Goal: Task Accomplishment & Management: Use online tool/utility

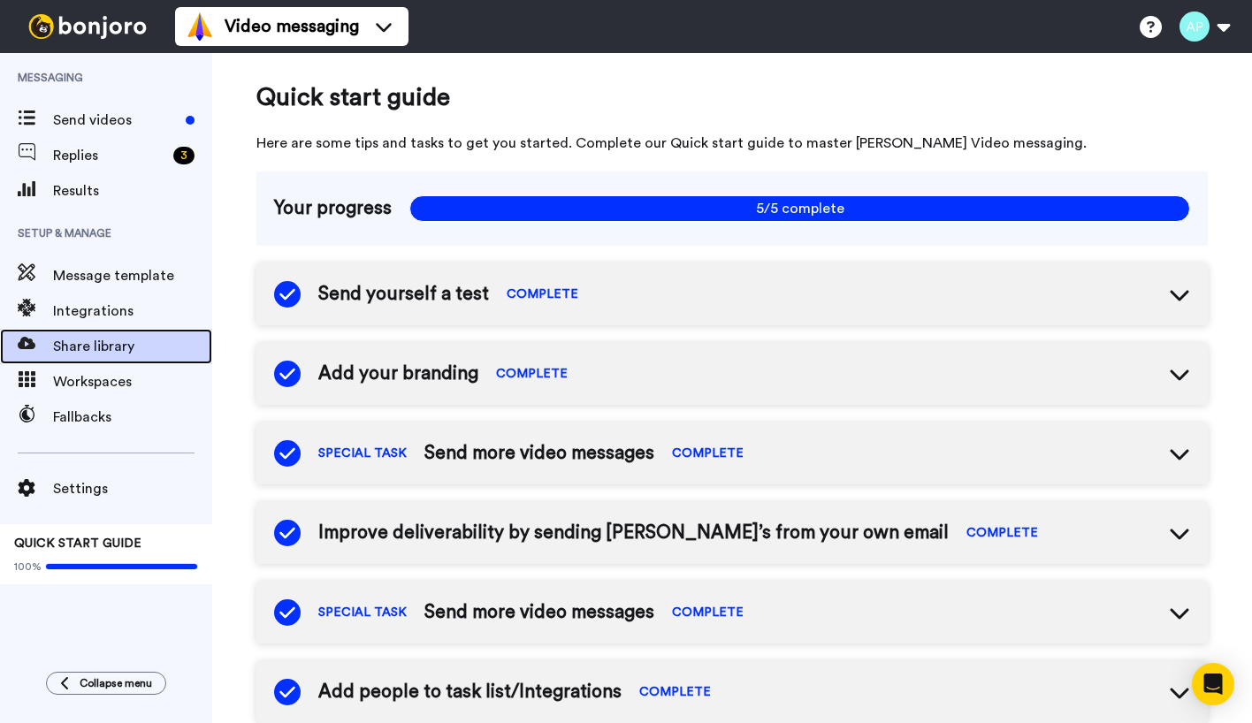
click at [65, 336] on span "Share library" at bounding box center [132, 346] width 159 height 21
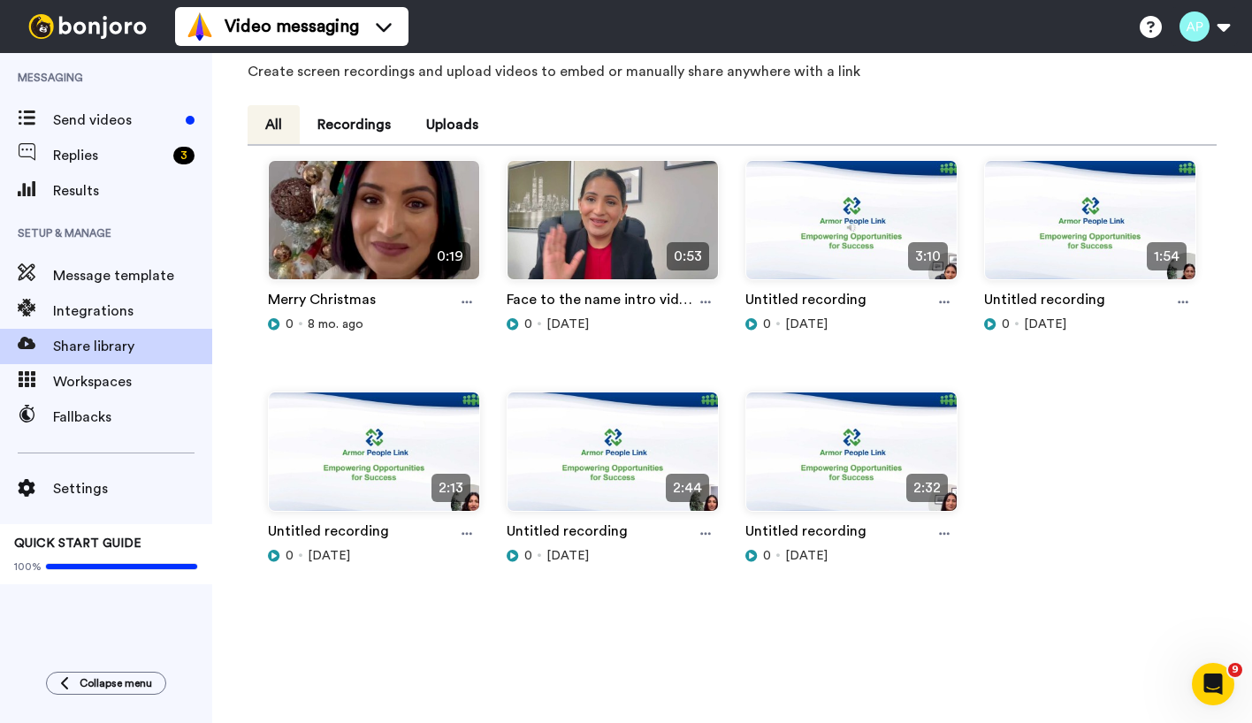
scroll to position [88, 0]
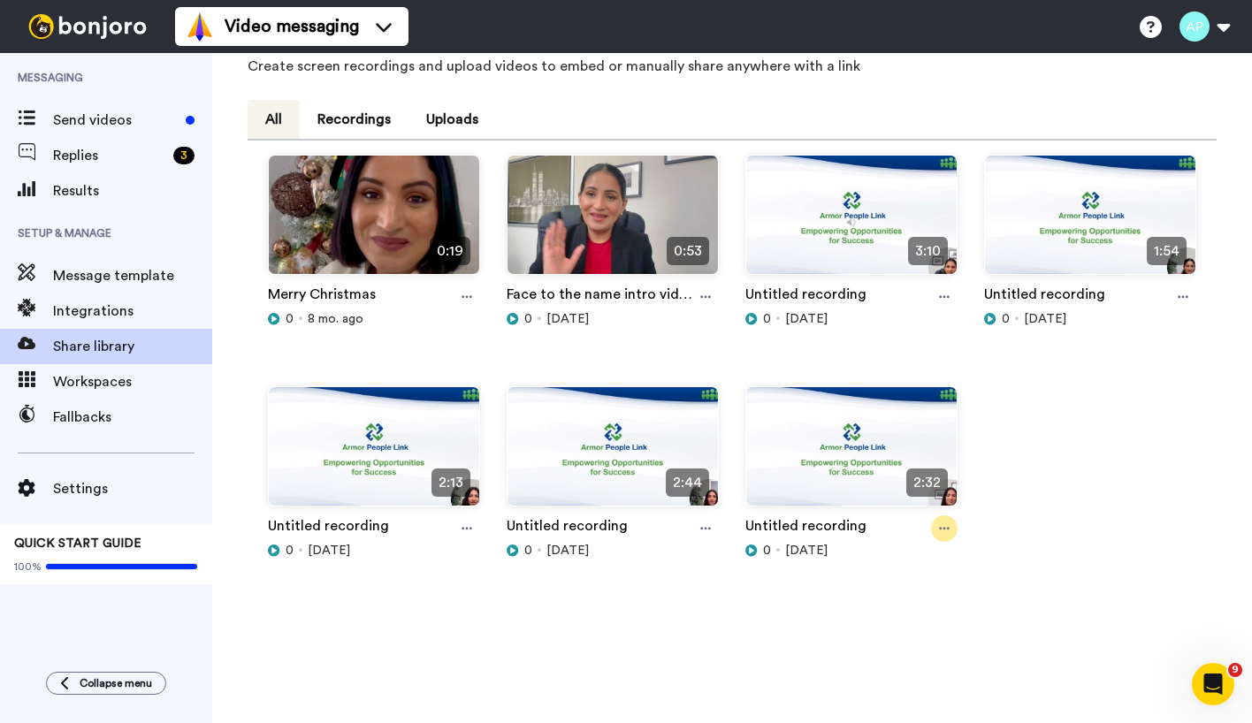
click at [943, 524] on div at bounding box center [944, 529] width 27 height 27
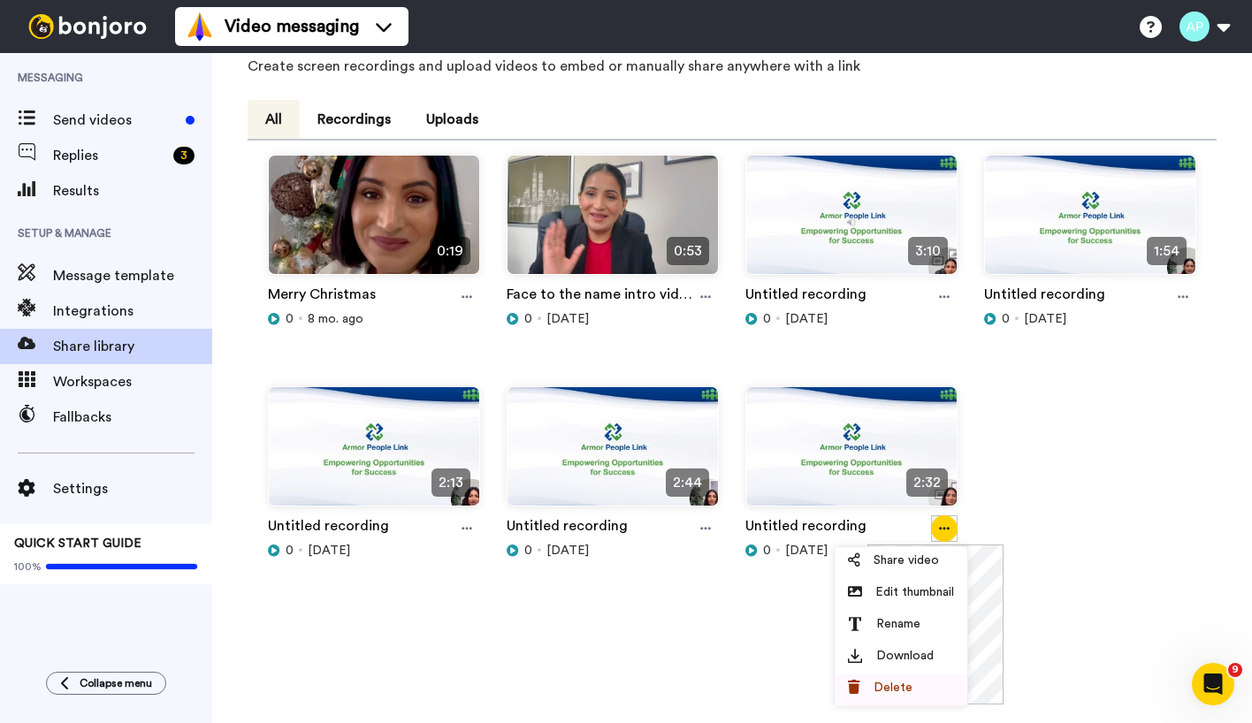
click at [886, 691] on span "Delete" at bounding box center [893, 688] width 39 height 18
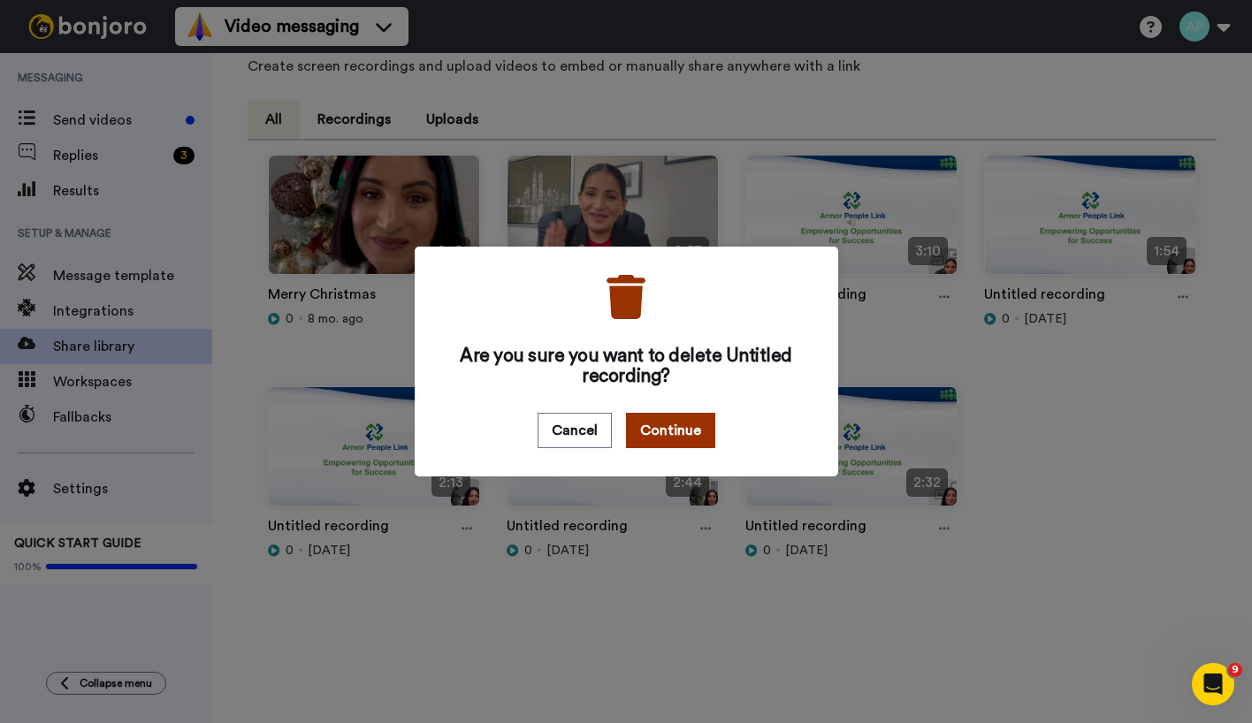
click at [660, 428] on button "Continue" at bounding box center [670, 430] width 89 height 35
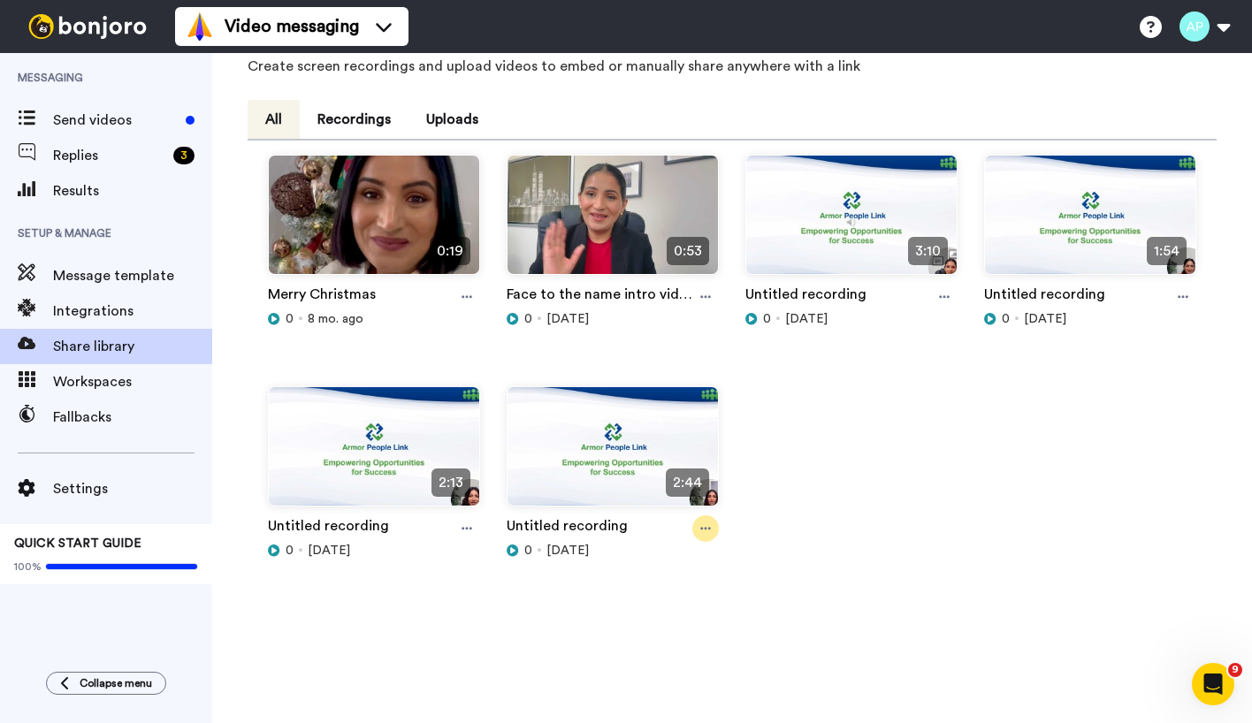
click at [705, 529] on icon at bounding box center [705, 529] width 11 height 3
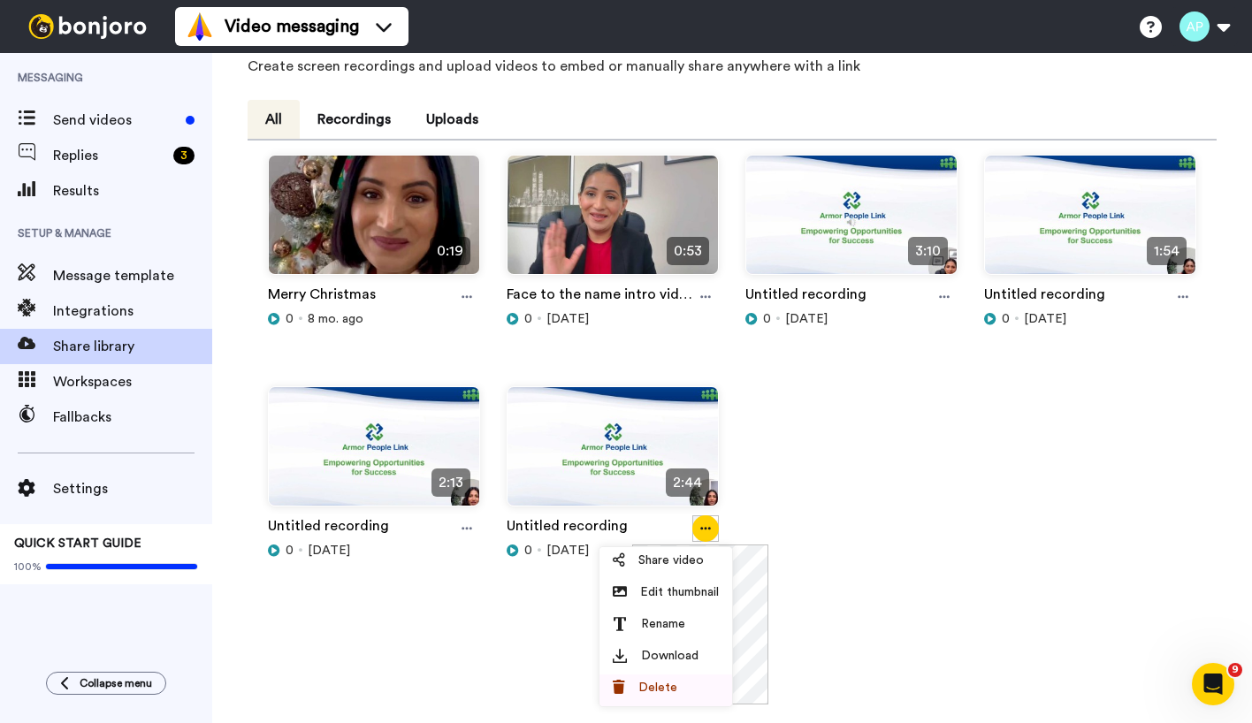
click at [642, 688] on span "Delete" at bounding box center [657, 688] width 39 height 18
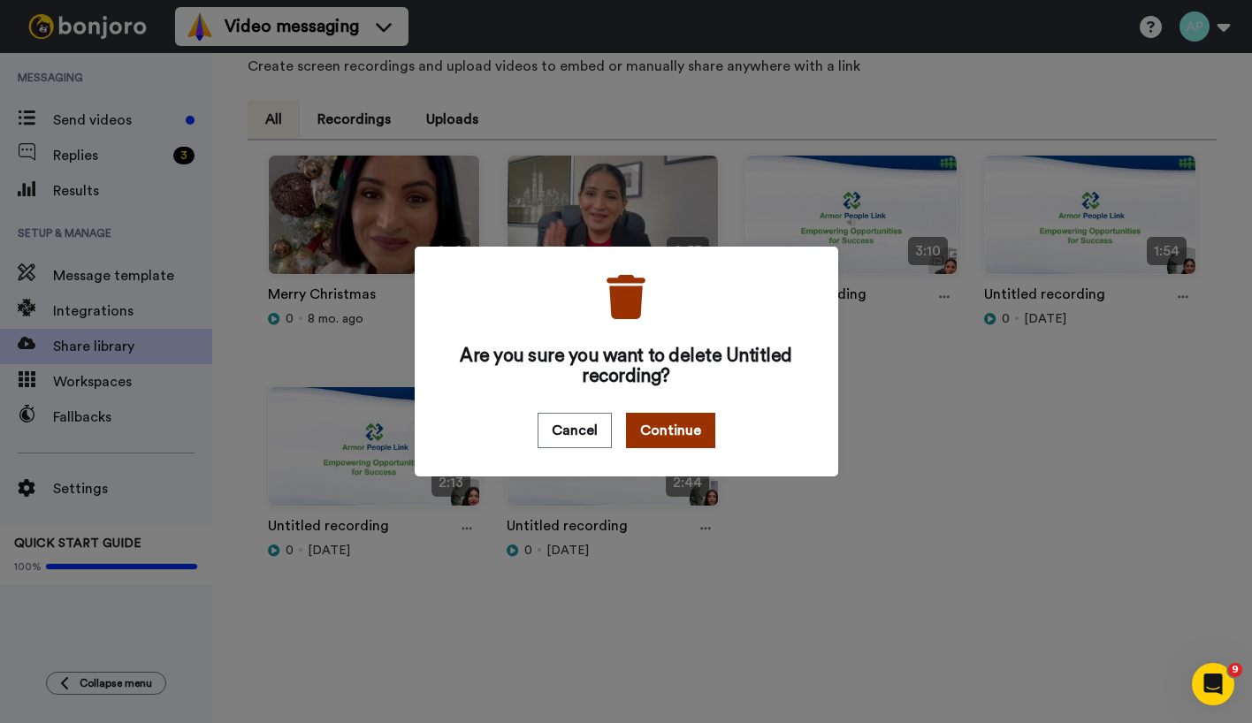
click at [668, 437] on button "Continue" at bounding box center [670, 430] width 89 height 35
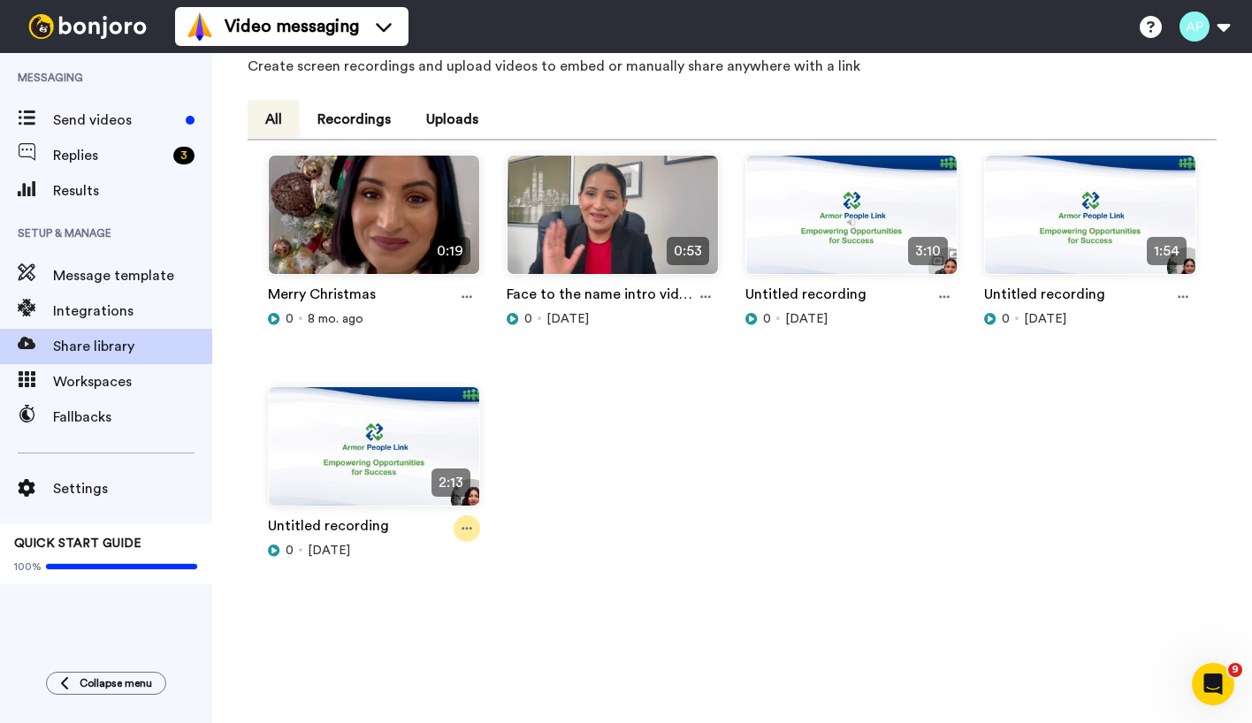
click at [462, 530] on icon at bounding box center [467, 529] width 11 height 12
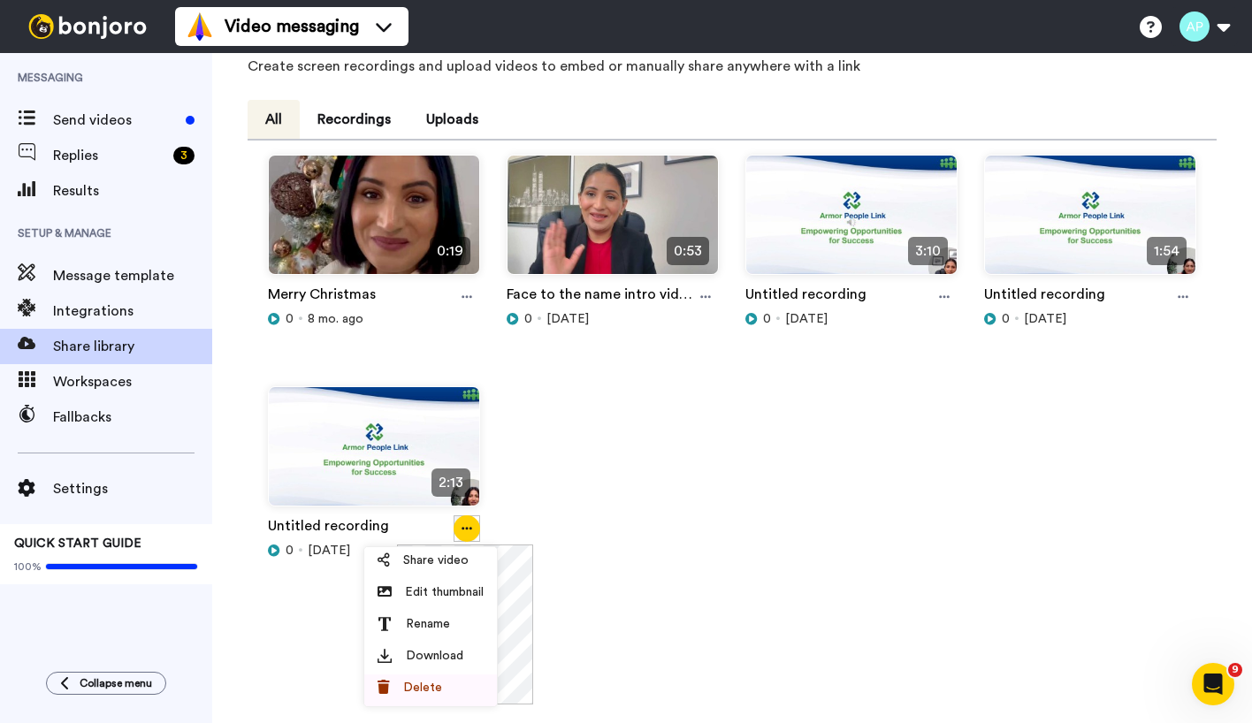
click at [416, 692] on span "Delete" at bounding box center [422, 688] width 39 height 18
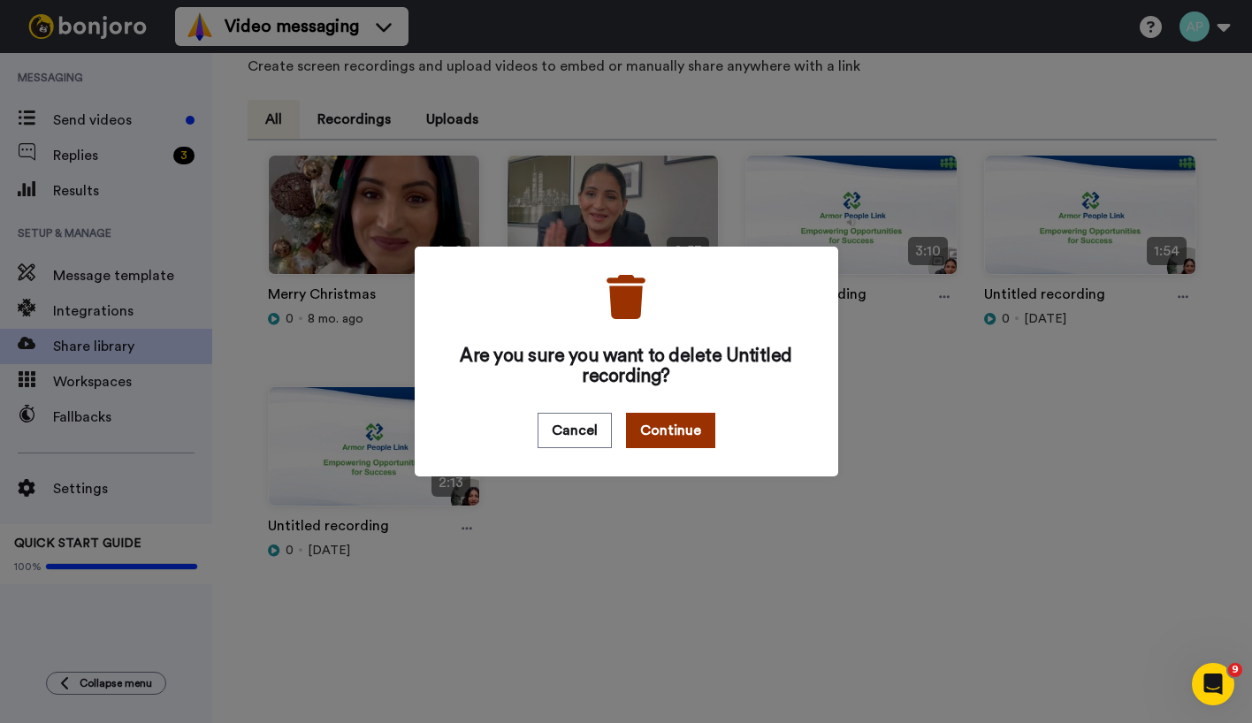
click at [667, 444] on button "Continue" at bounding box center [670, 430] width 89 height 35
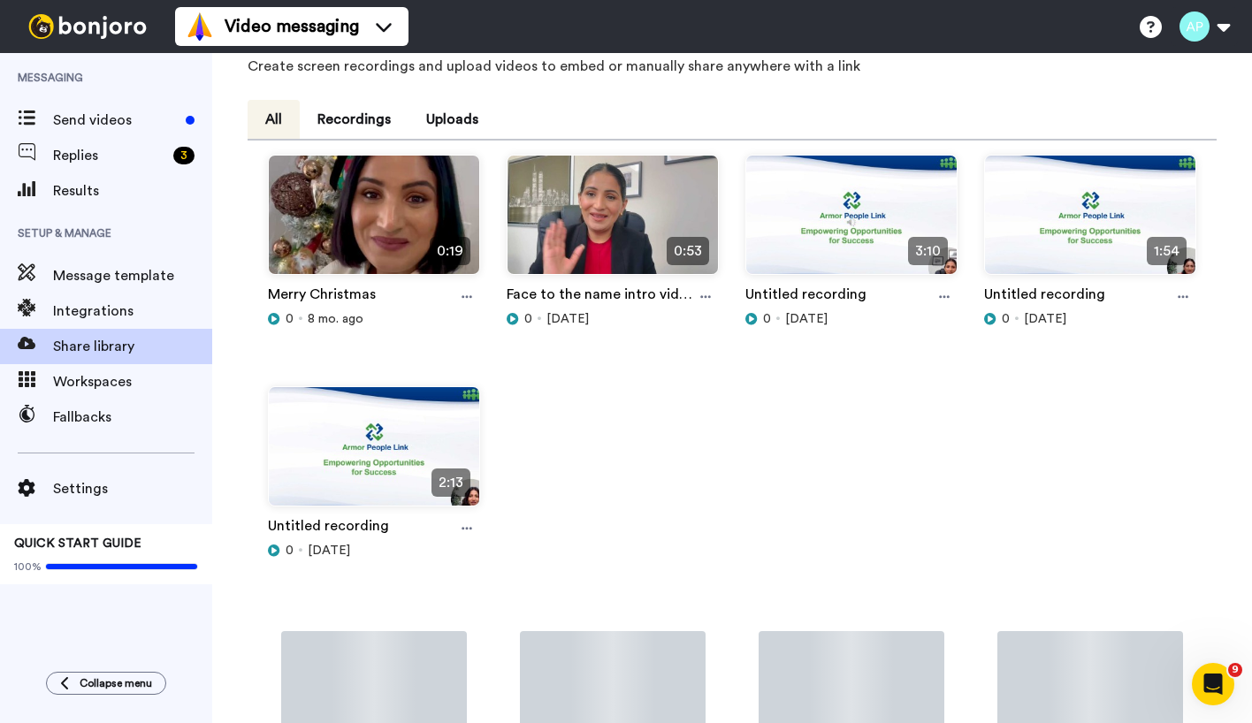
scroll to position [0, 0]
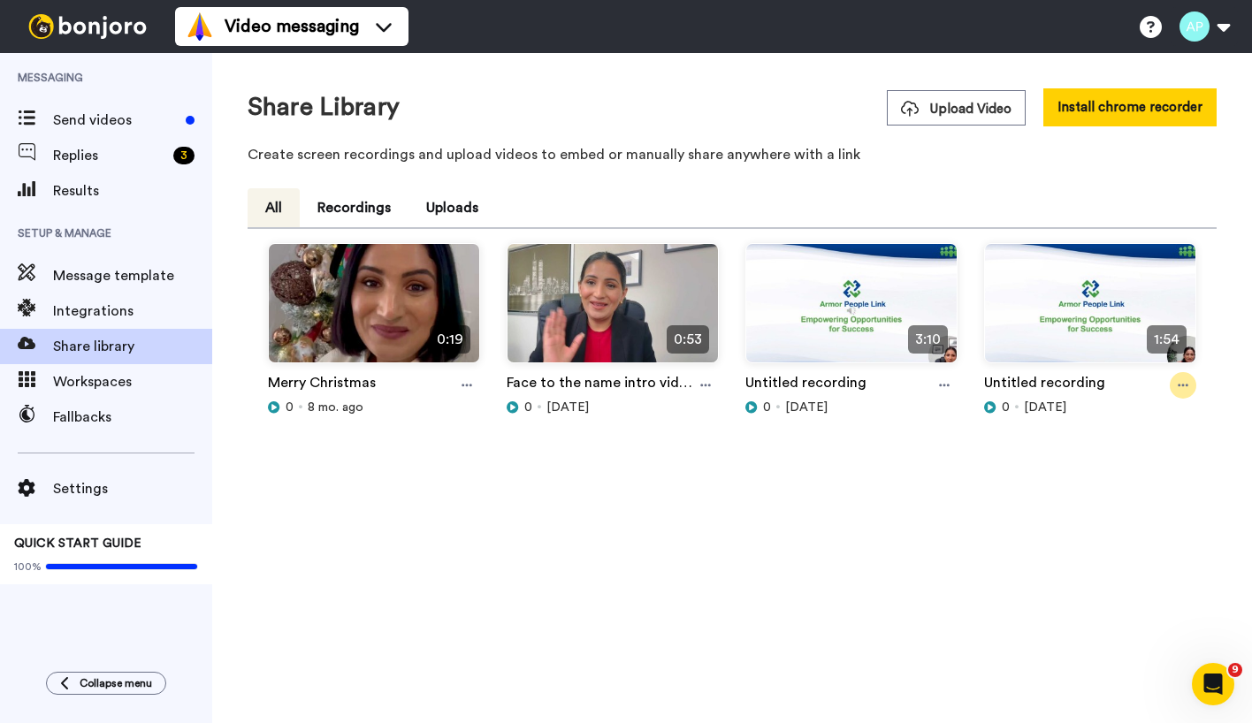
click at [1182, 385] on icon at bounding box center [1183, 386] width 11 height 3
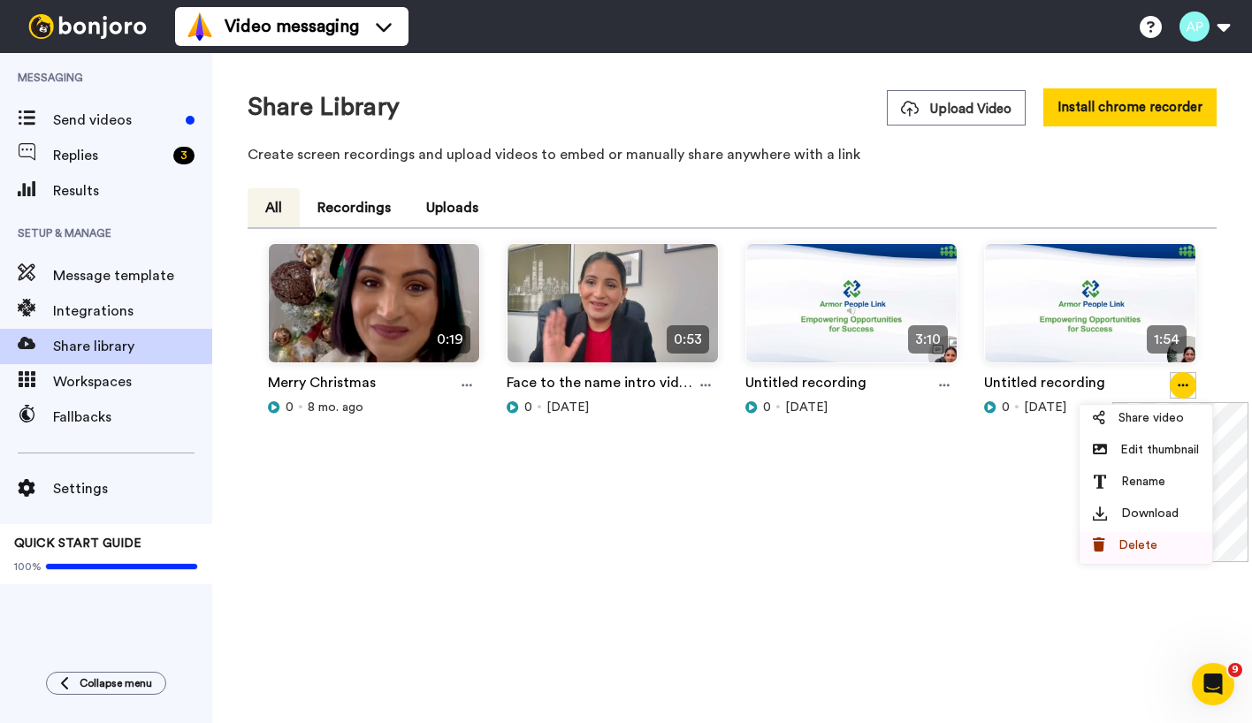
click at [1112, 540] on div "Delete" at bounding box center [1146, 546] width 106 height 18
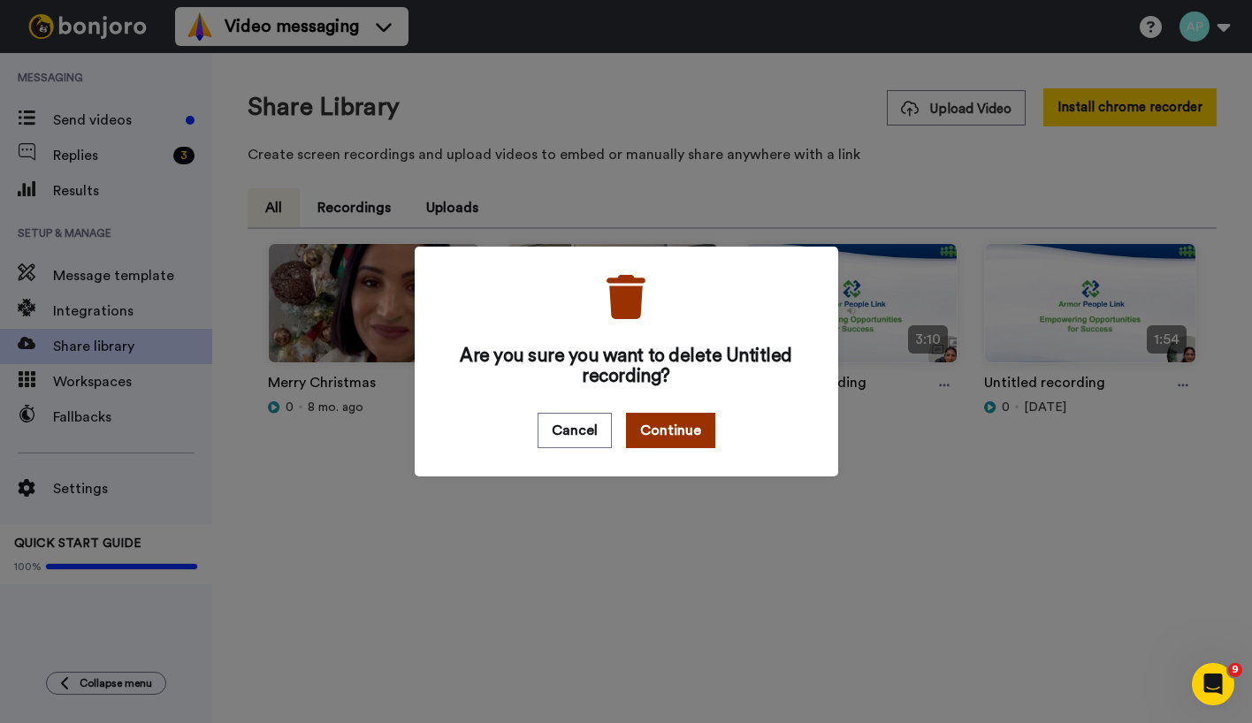
click at [668, 429] on button "Continue" at bounding box center [670, 430] width 89 height 35
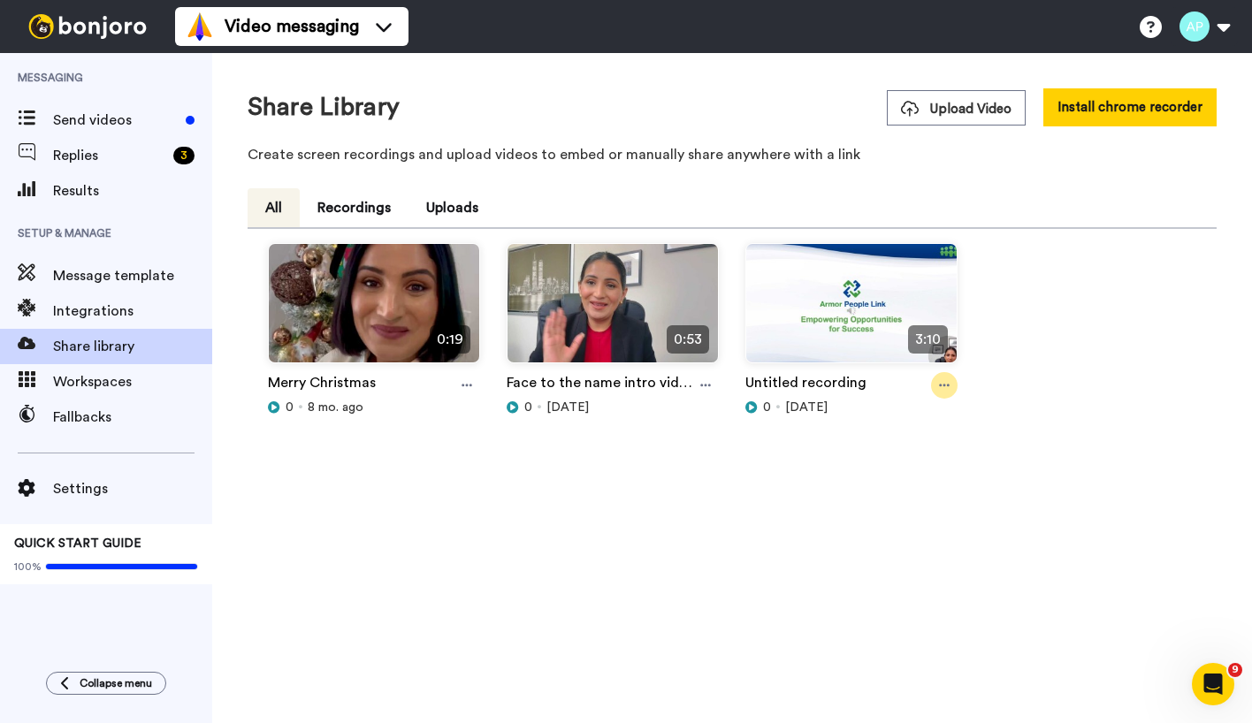
click at [951, 386] on div at bounding box center [944, 385] width 27 height 27
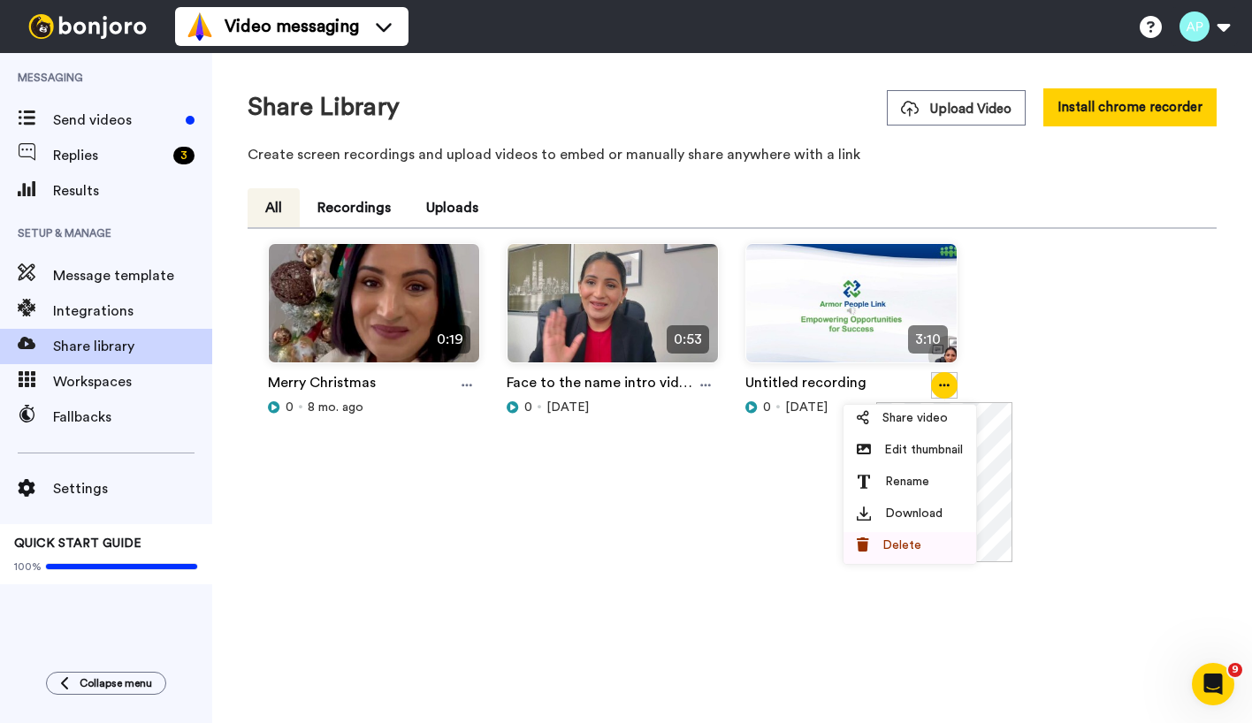
click at [897, 553] on span "Delete" at bounding box center [901, 546] width 39 height 18
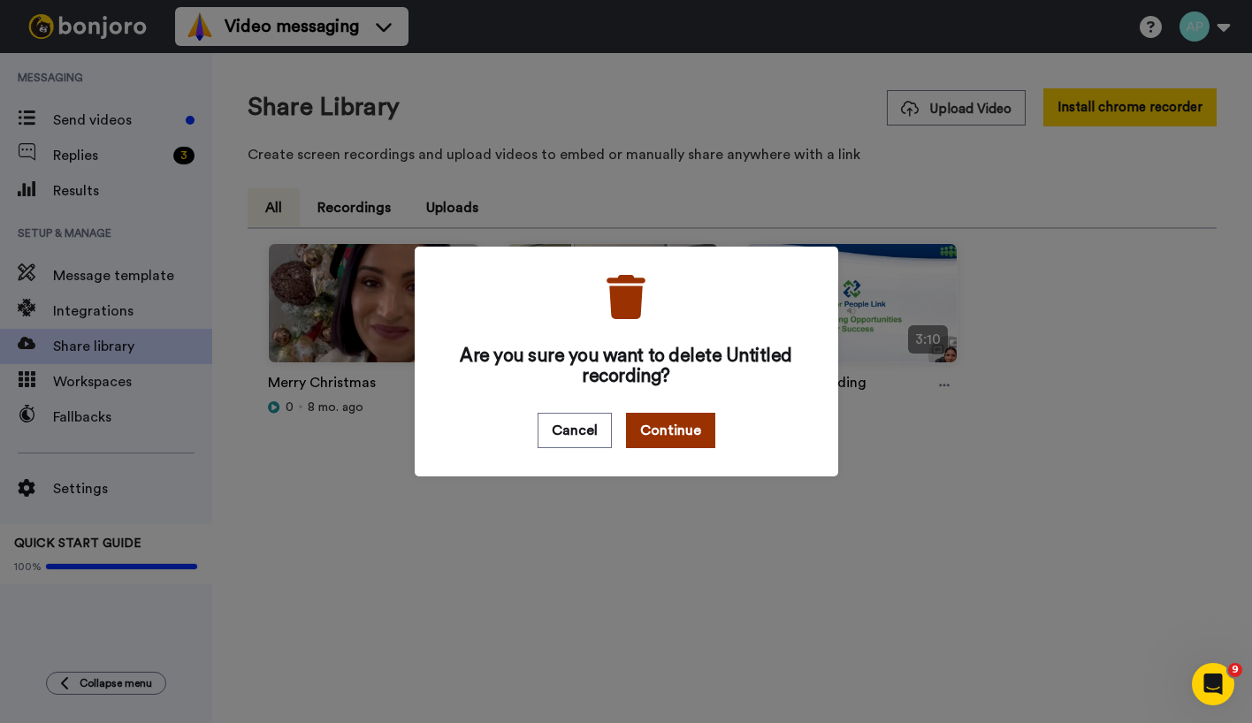
click at [647, 434] on button "Continue" at bounding box center [670, 430] width 89 height 35
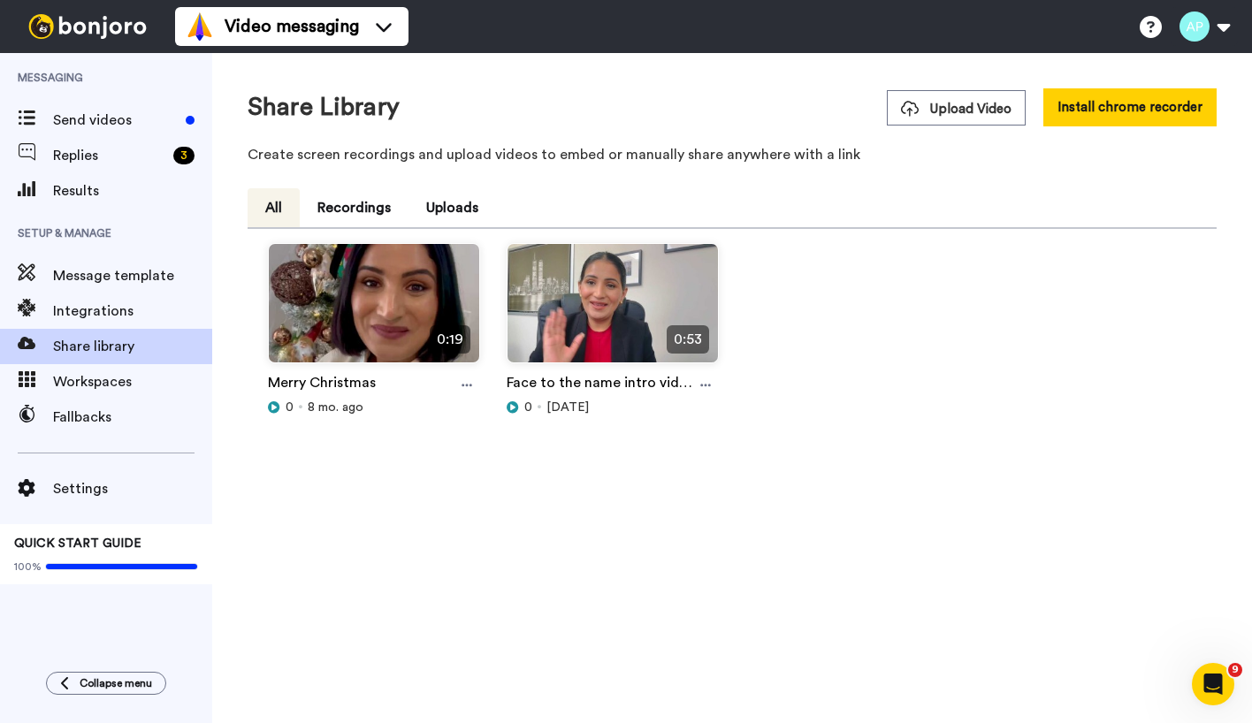
click at [715, 375] on div "Face to the name intro video" at bounding box center [613, 385] width 212 height 27
click at [703, 386] on icon at bounding box center [705, 385] width 11 height 12
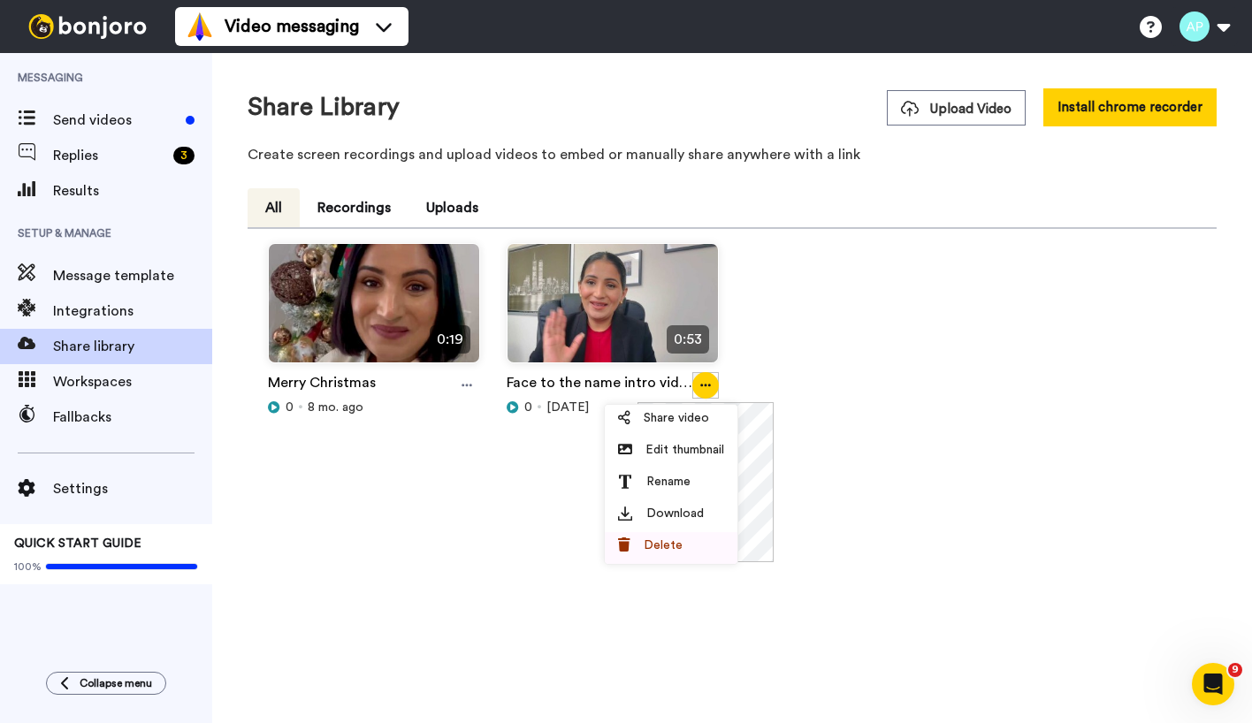
click at [654, 541] on span "Delete" at bounding box center [663, 546] width 39 height 18
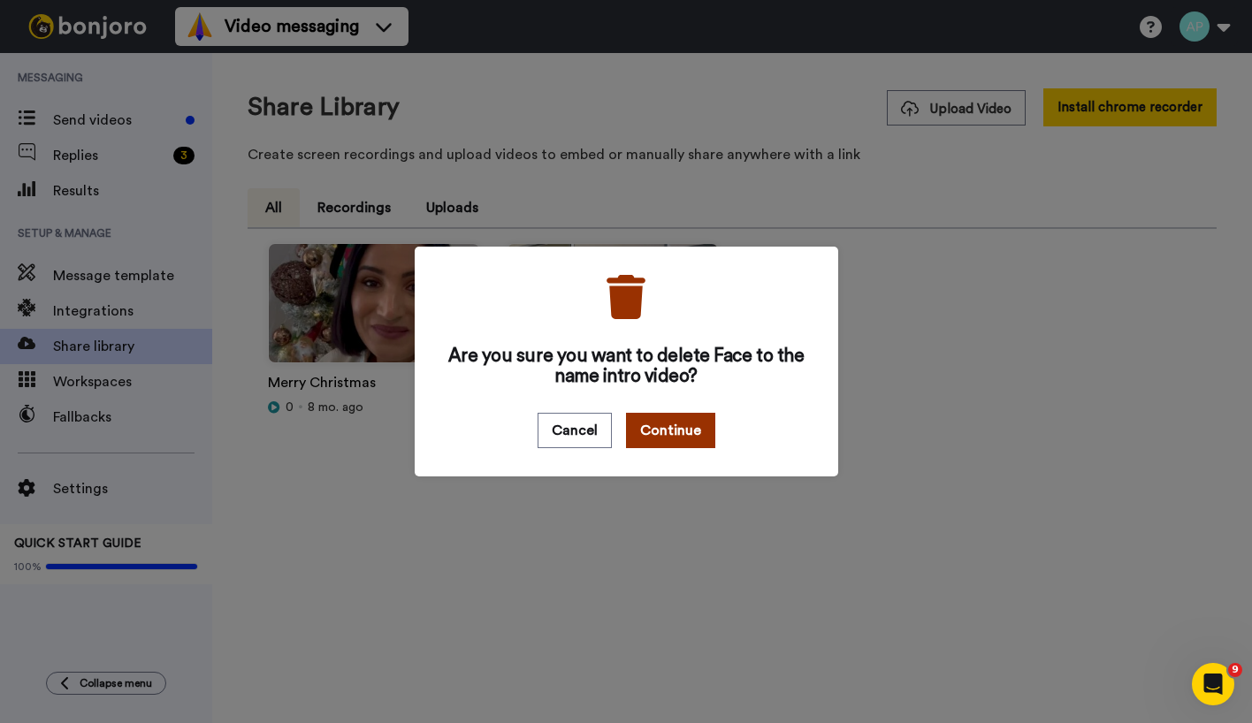
click at [652, 425] on button "Continue" at bounding box center [670, 430] width 89 height 35
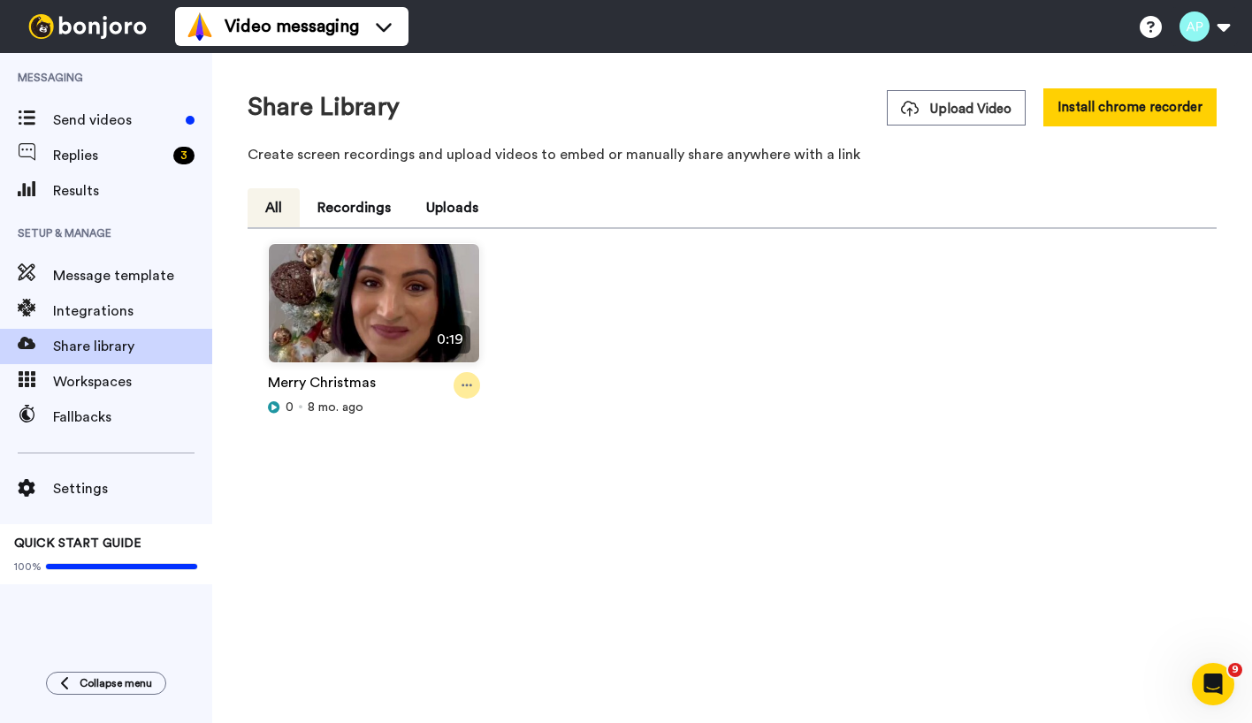
click at [465, 386] on icon at bounding box center [467, 385] width 11 height 12
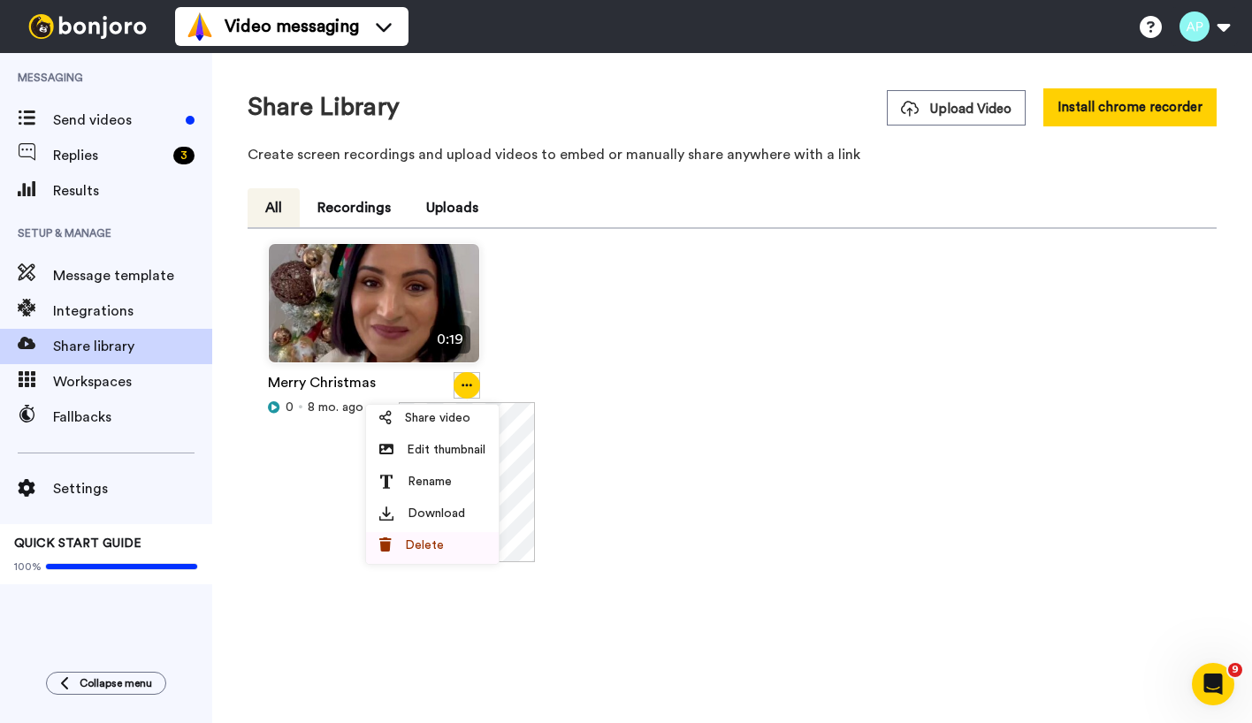
click at [410, 538] on span "Delete" at bounding box center [424, 546] width 39 height 18
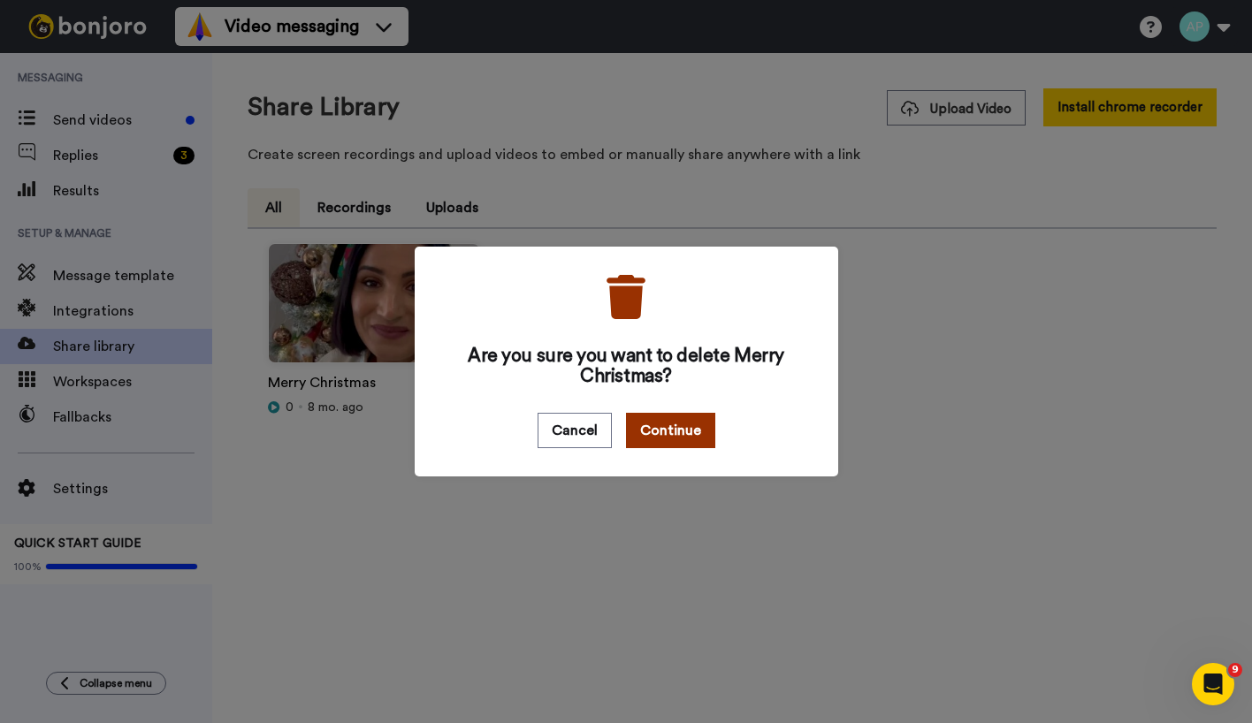
click at [649, 424] on button "Continue" at bounding box center [670, 430] width 89 height 35
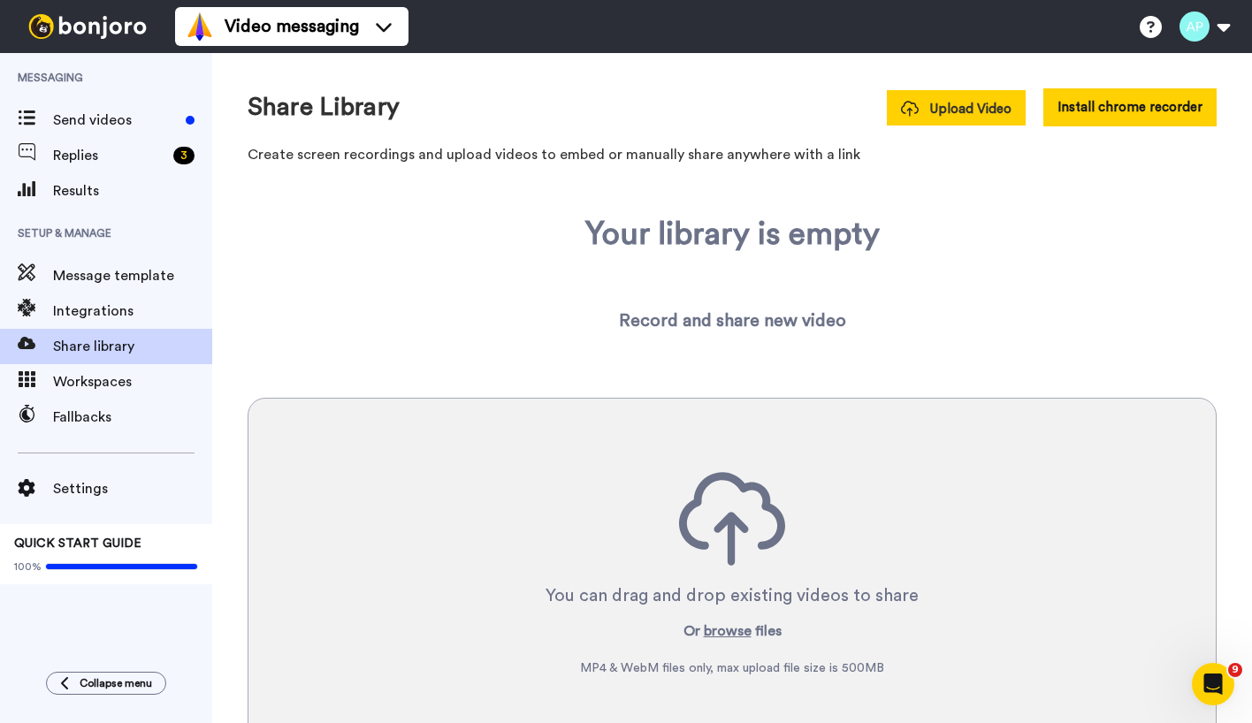
click at [927, 107] on span "Upload Video" at bounding box center [956, 109] width 111 height 19
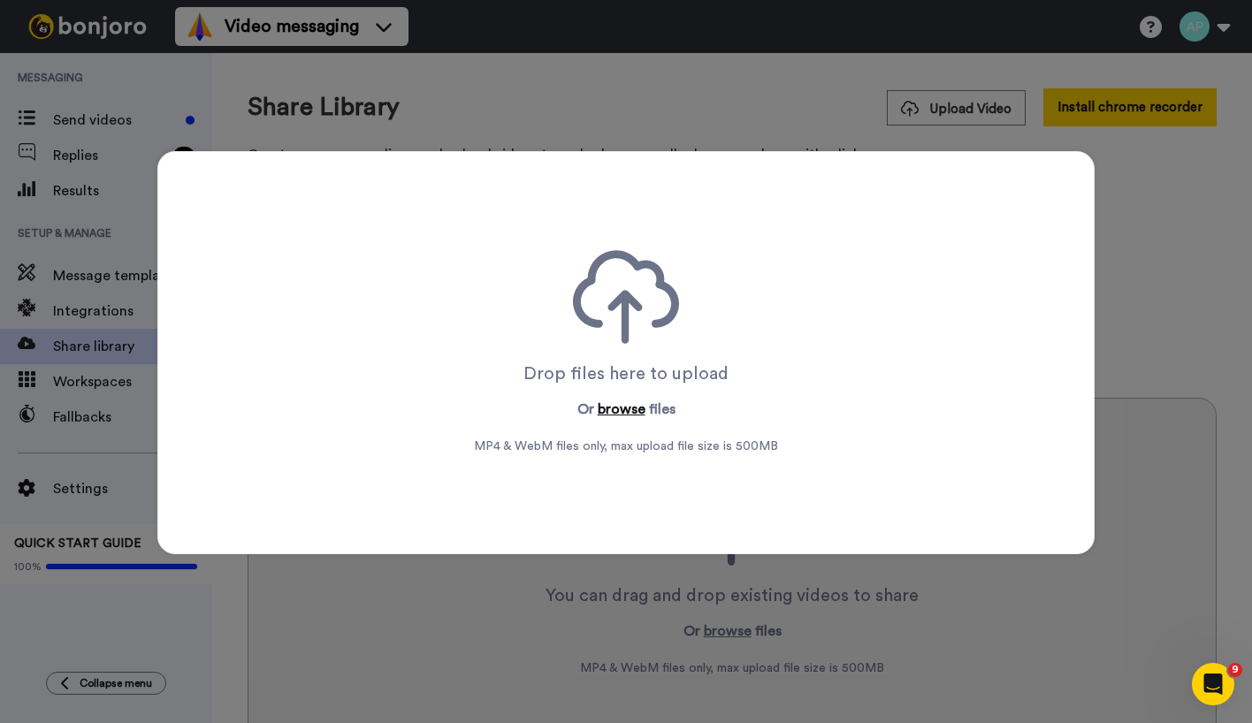
click at [616, 411] on button "browse" at bounding box center [622, 409] width 48 height 21
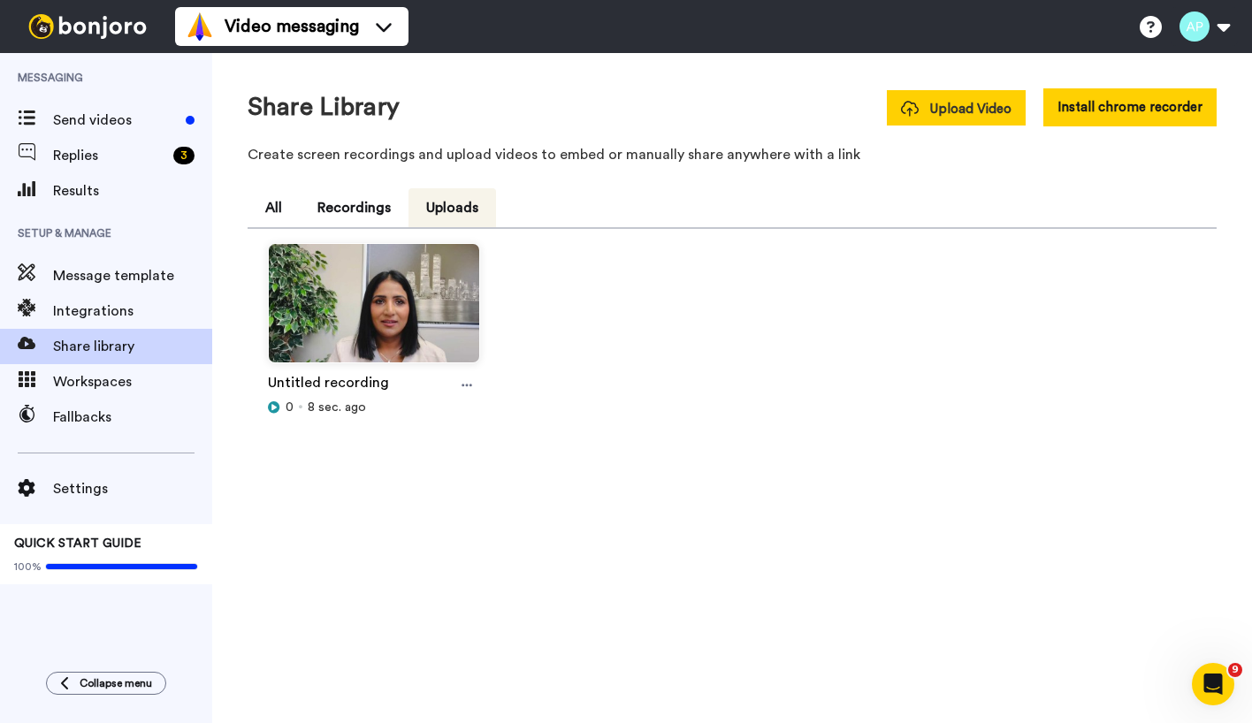
click at [981, 105] on span "Upload Video" at bounding box center [956, 109] width 111 height 19
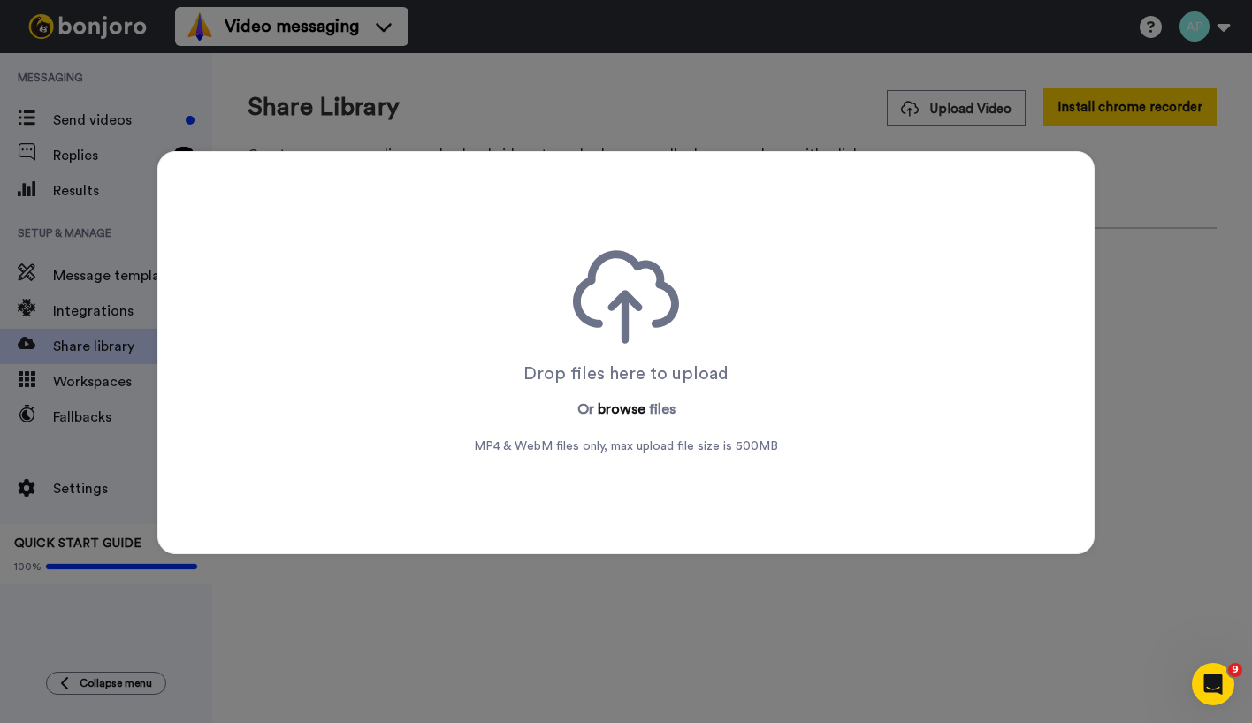
click at [621, 412] on button "browse" at bounding box center [622, 409] width 48 height 21
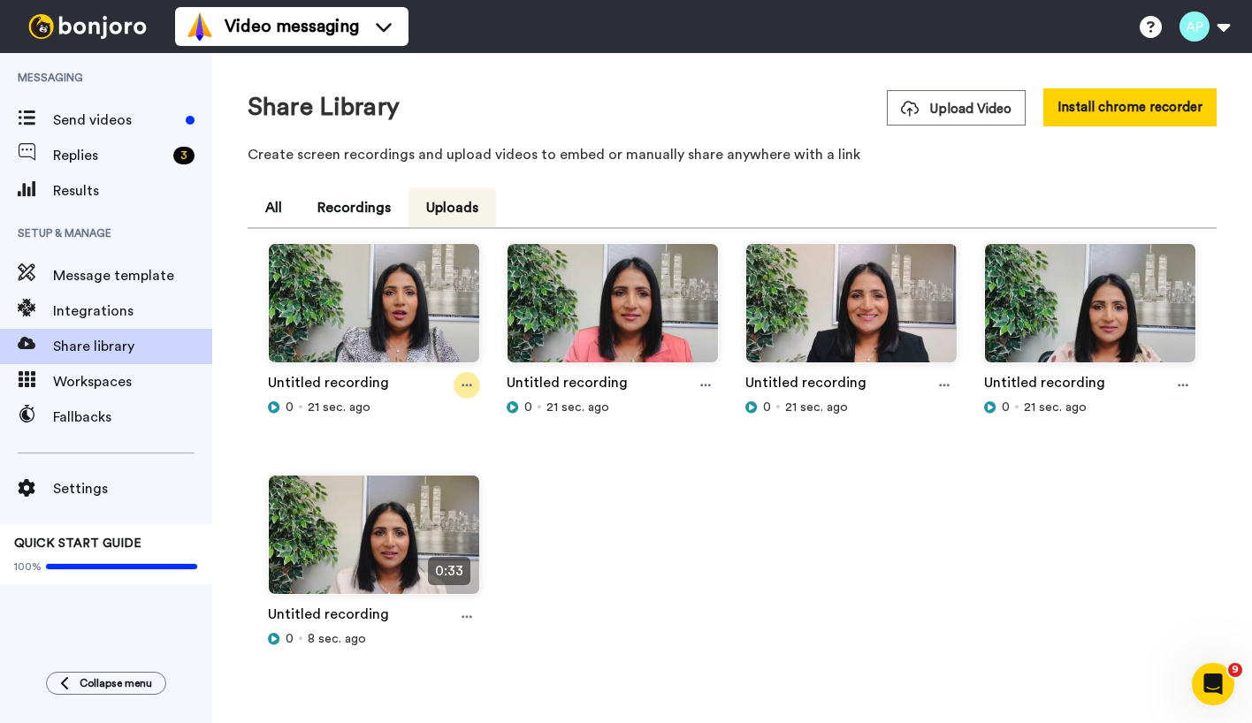
click at [467, 386] on icon at bounding box center [467, 385] width 11 height 12
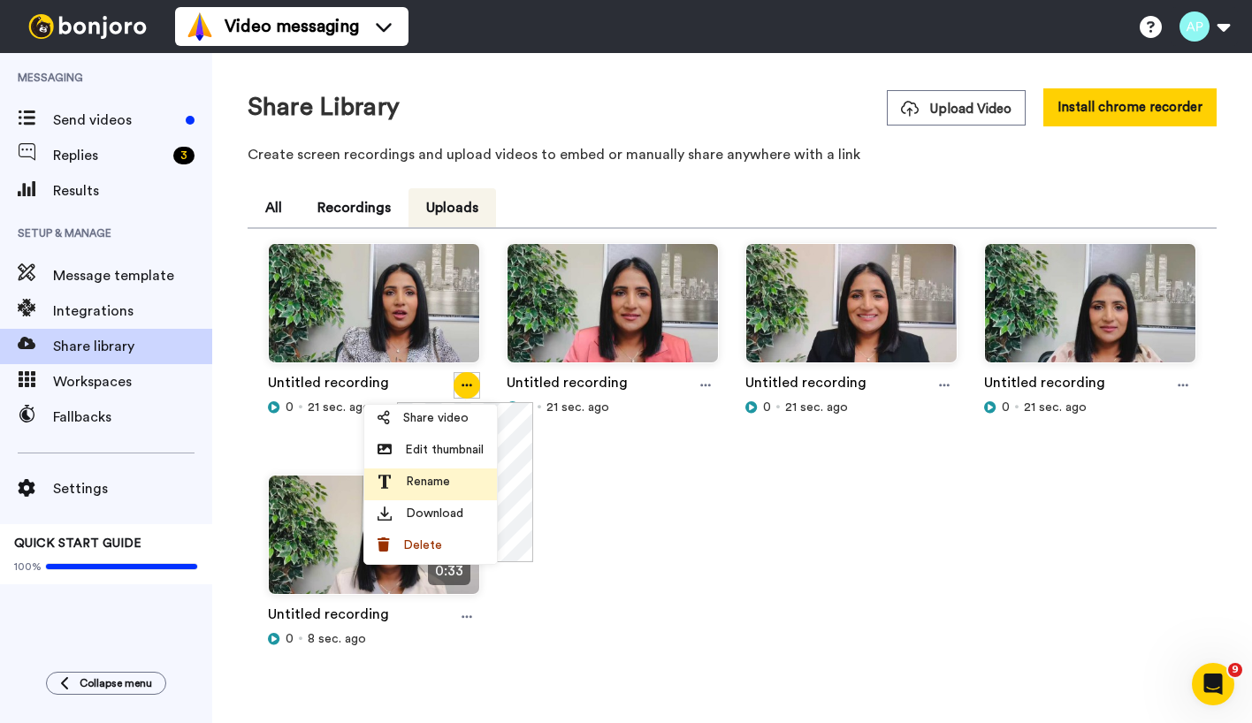
click at [421, 483] on span "Rename" at bounding box center [428, 482] width 44 height 18
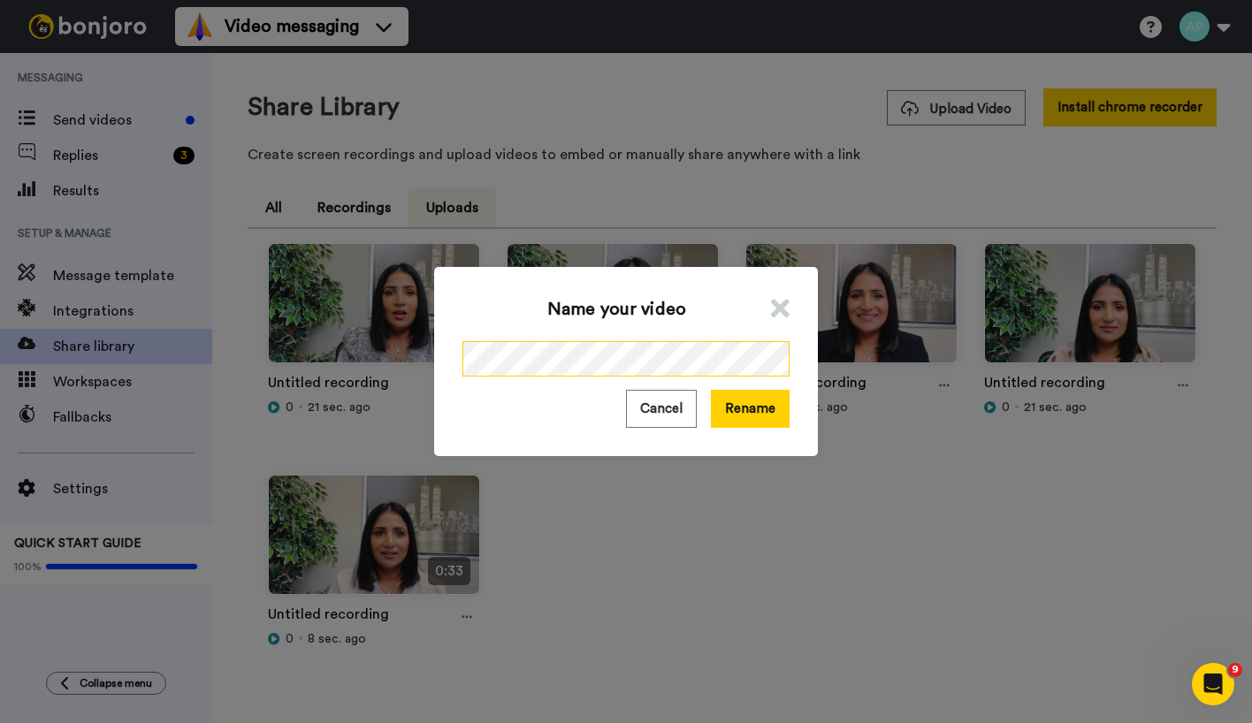
click at [356, 386] on div "Name your video Cancel Rename" at bounding box center [626, 361] width 1252 height 723
click at [753, 418] on button "Rename" at bounding box center [750, 409] width 79 height 38
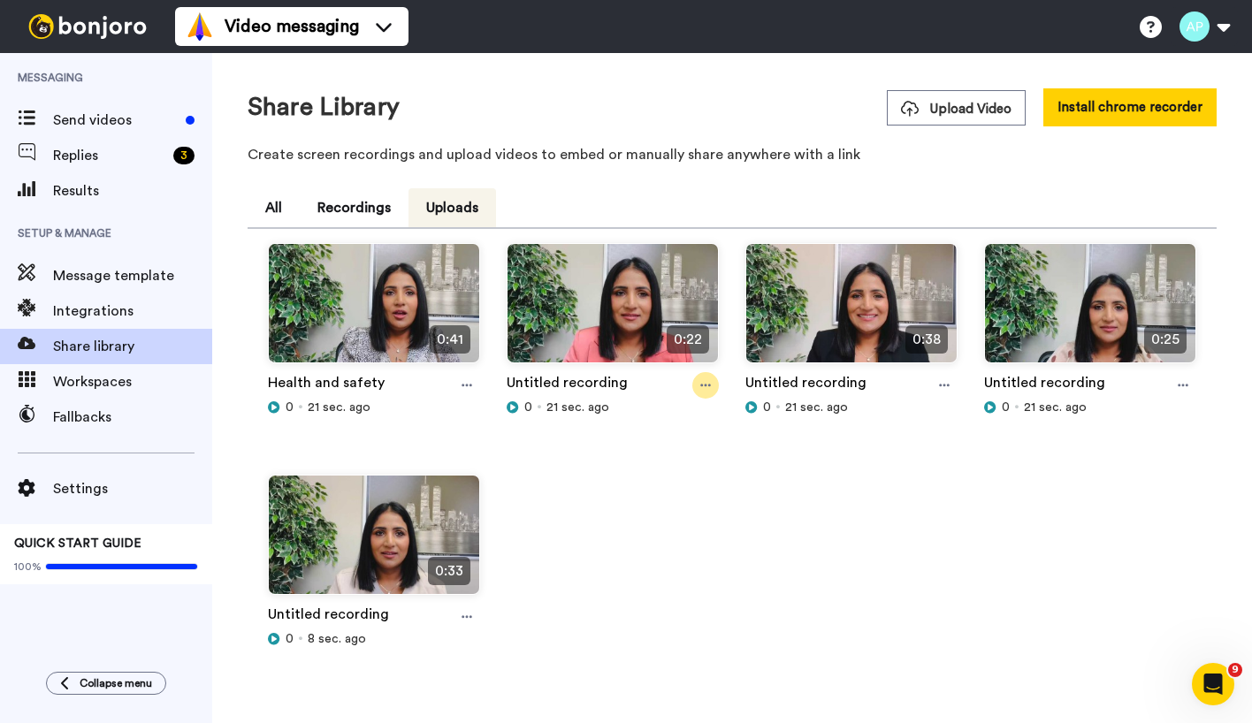
click at [700, 388] on icon at bounding box center [705, 385] width 11 height 12
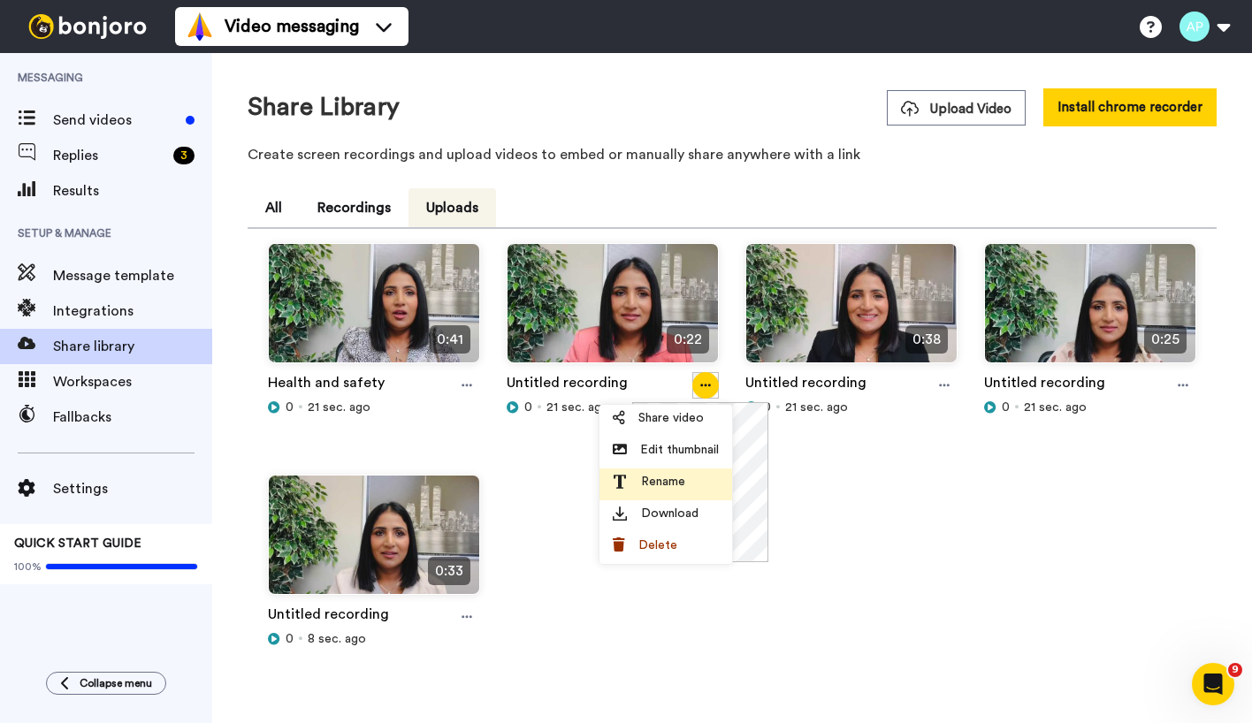
click at [654, 489] on span "Rename" at bounding box center [663, 482] width 44 height 18
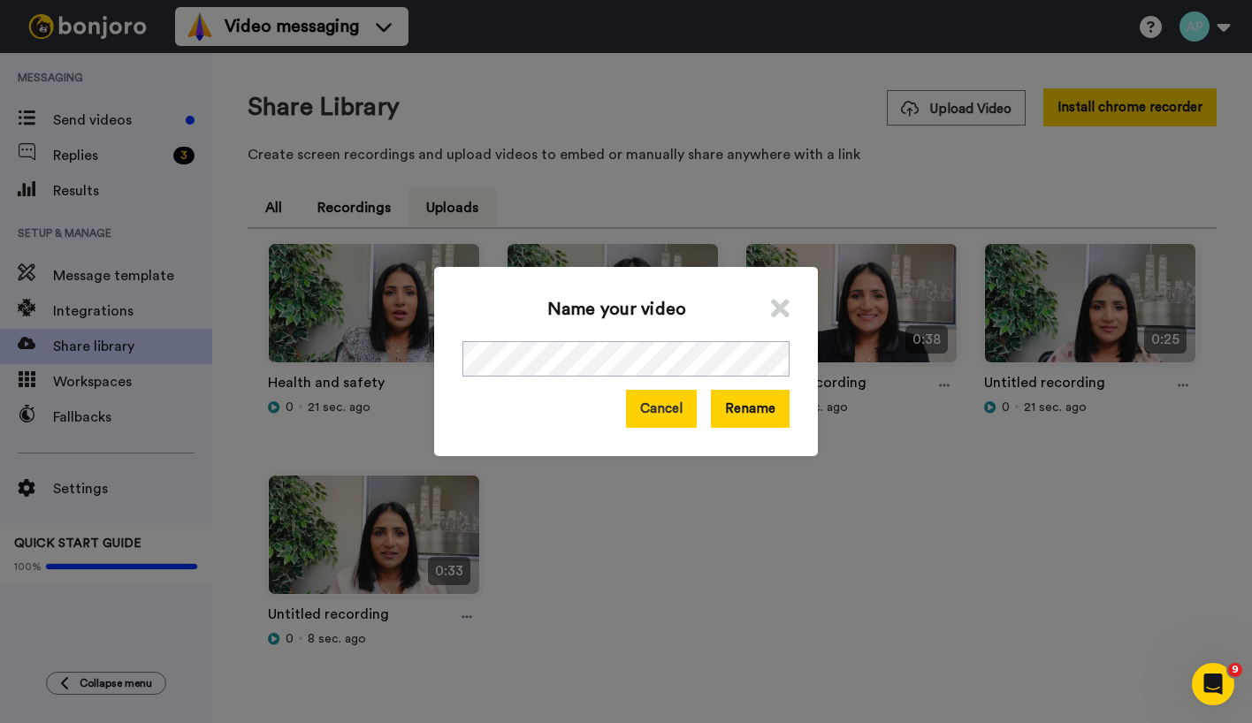
click at [654, 422] on button "Cancel" at bounding box center [661, 409] width 71 height 38
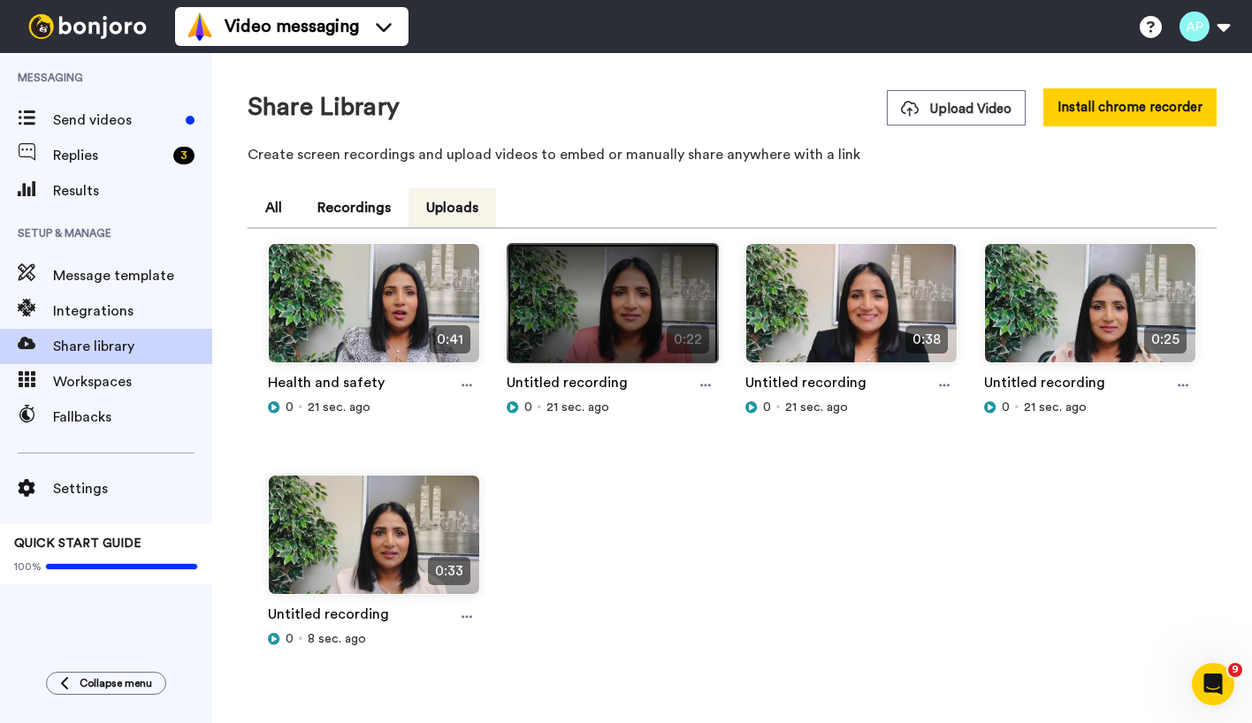
click at [596, 330] on img at bounding box center [613, 311] width 210 height 134
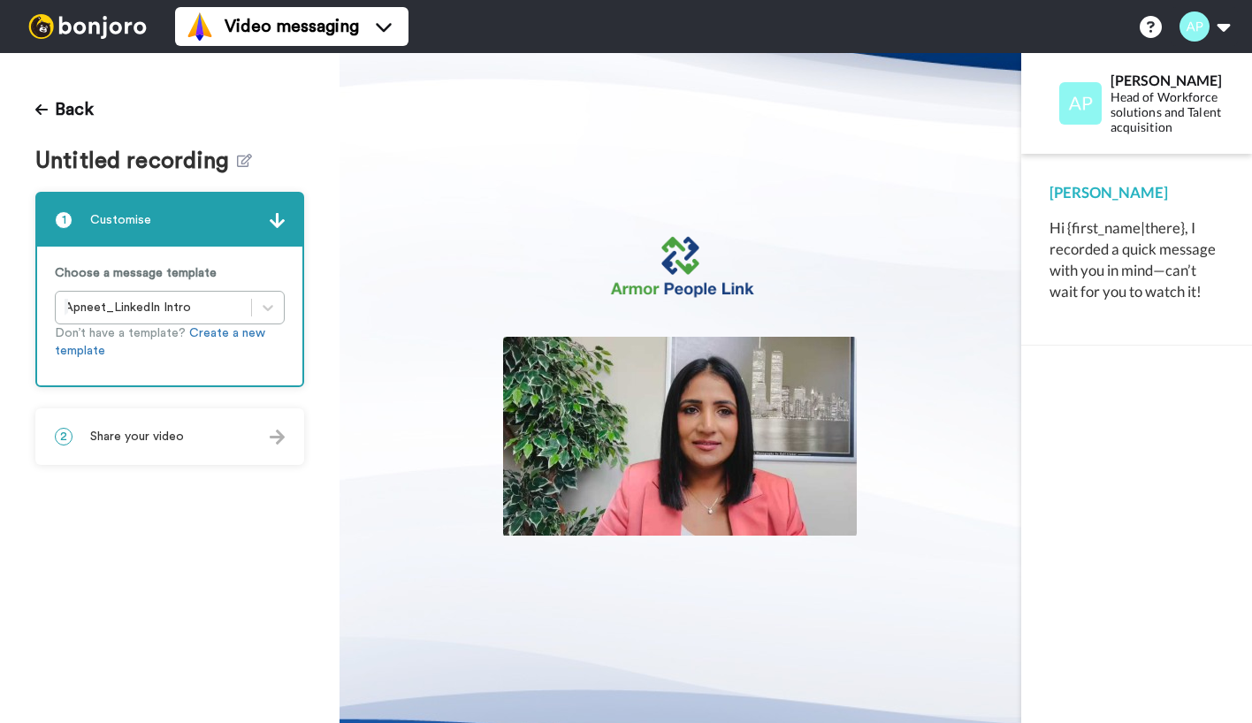
click at [584, 432] on img at bounding box center [680, 436] width 354 height 199
drag, startPoint x: 0, startPoint y: 0, endPoint x: 584, endPoint y: 432, distance: 726.5
click at [584, 432] on video at bounding box center [680, 436] width 354 height 199
click at [675, 439] on icon "Play/Pause" at bounding box center [680, 439] width 47 height 84
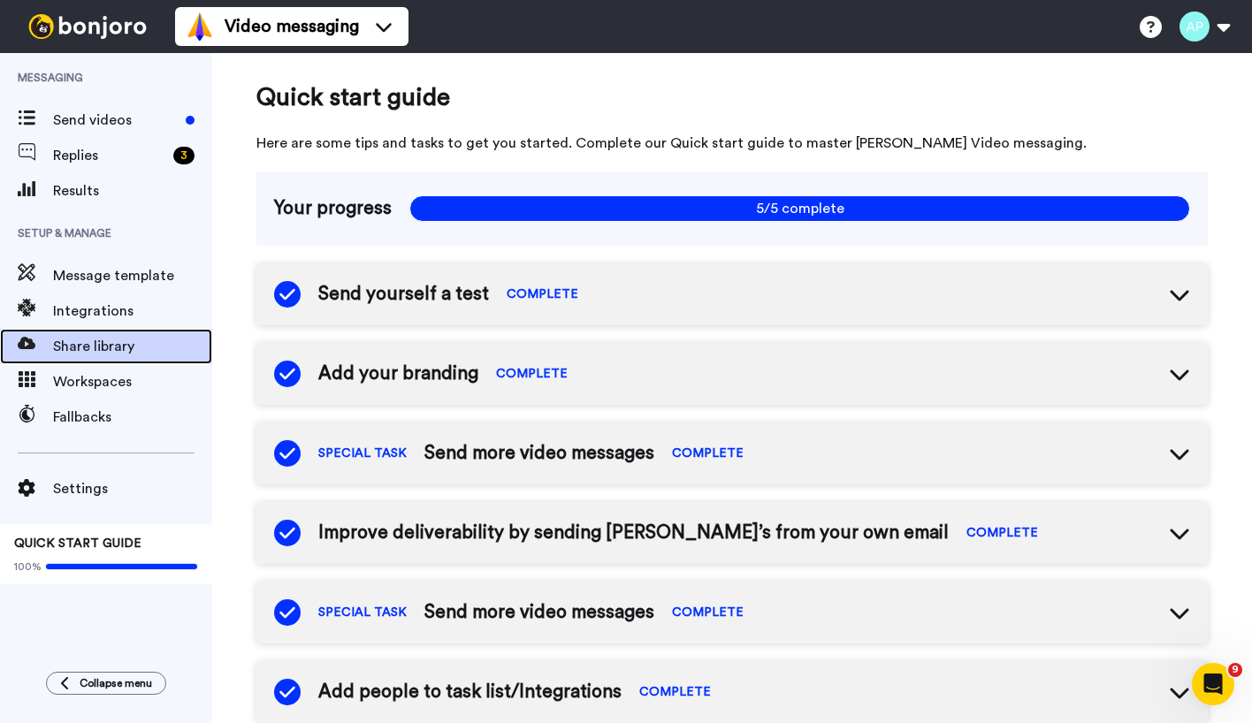
click at [80, 355] on span "Share library" at bounding box center [132, 346] width 159 height 21
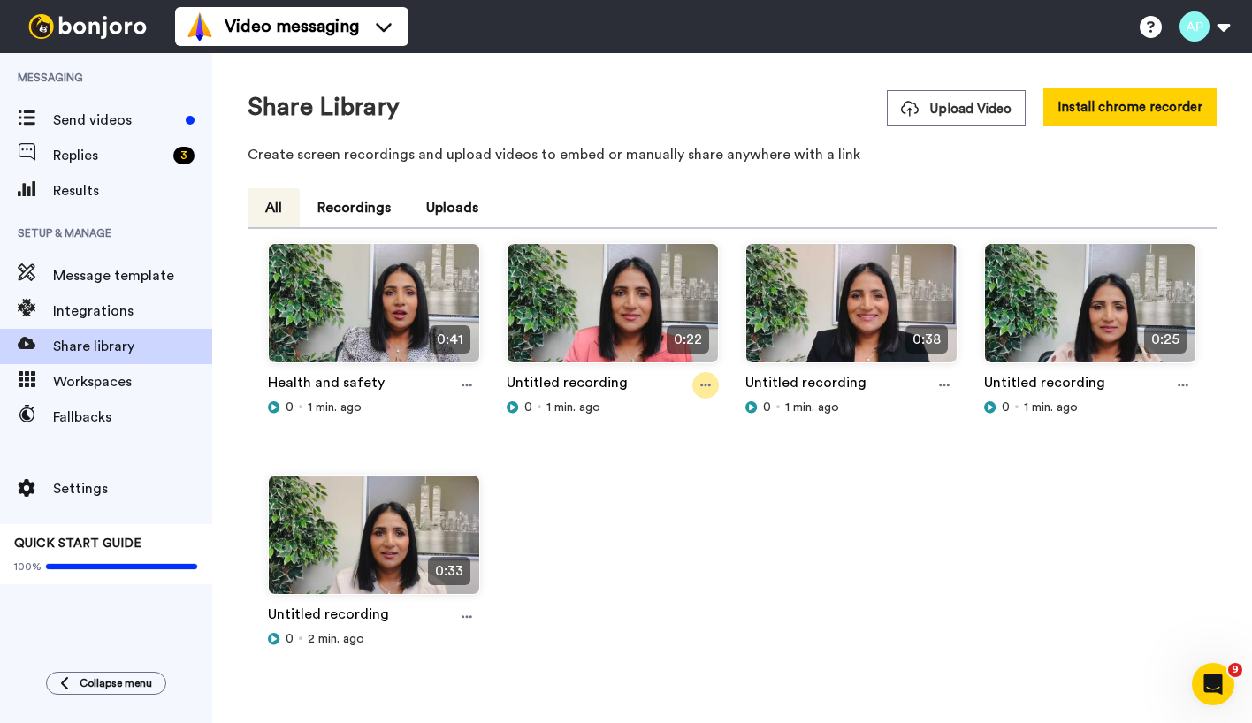
click at [700, 386] on icon at bounding box center [705, 385] width 11 height 12
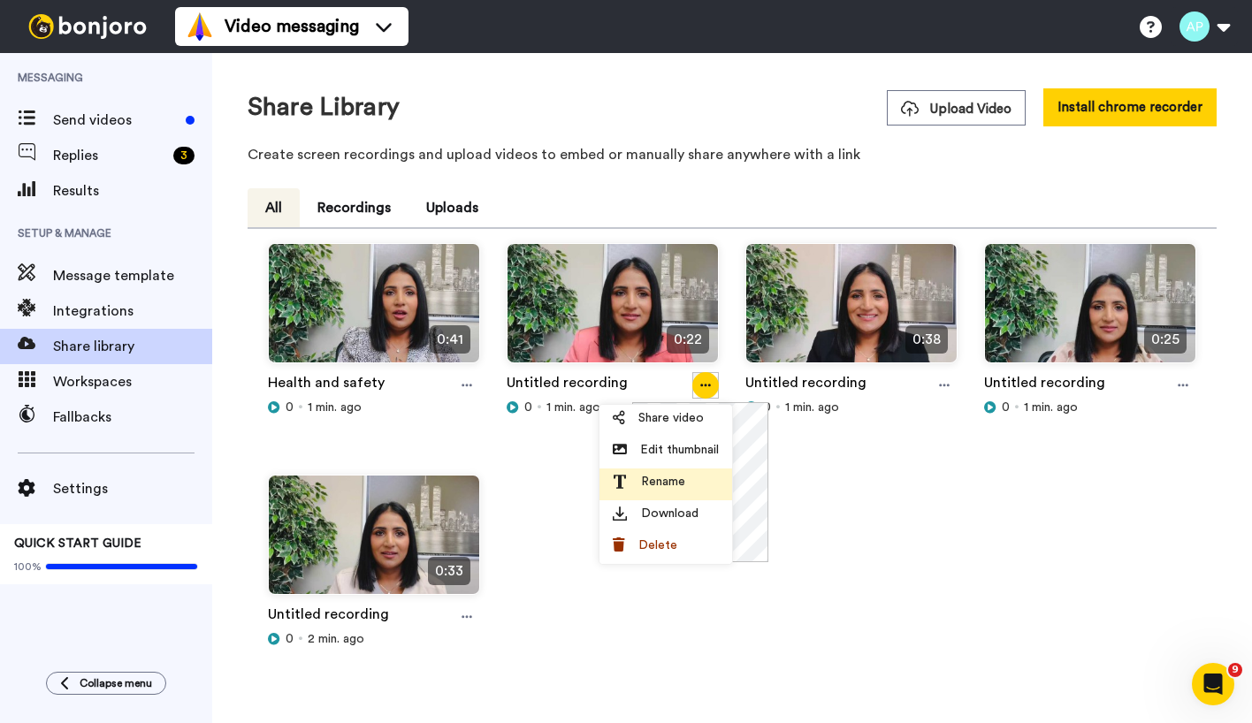
click at [653, 480] on span "Rename" at bounding box center [663, 482] width 44 height 18
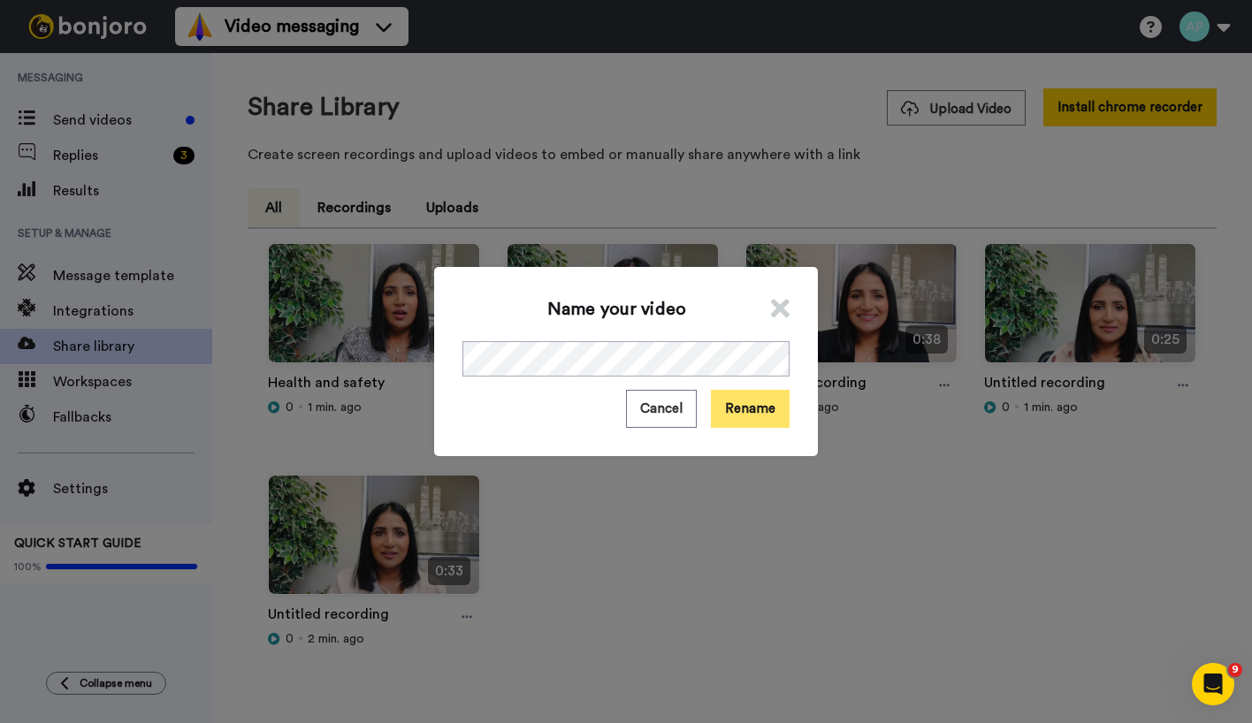
click at [739, 414] on button "Rename" at bounding box center [750, 409] width 79 height 38
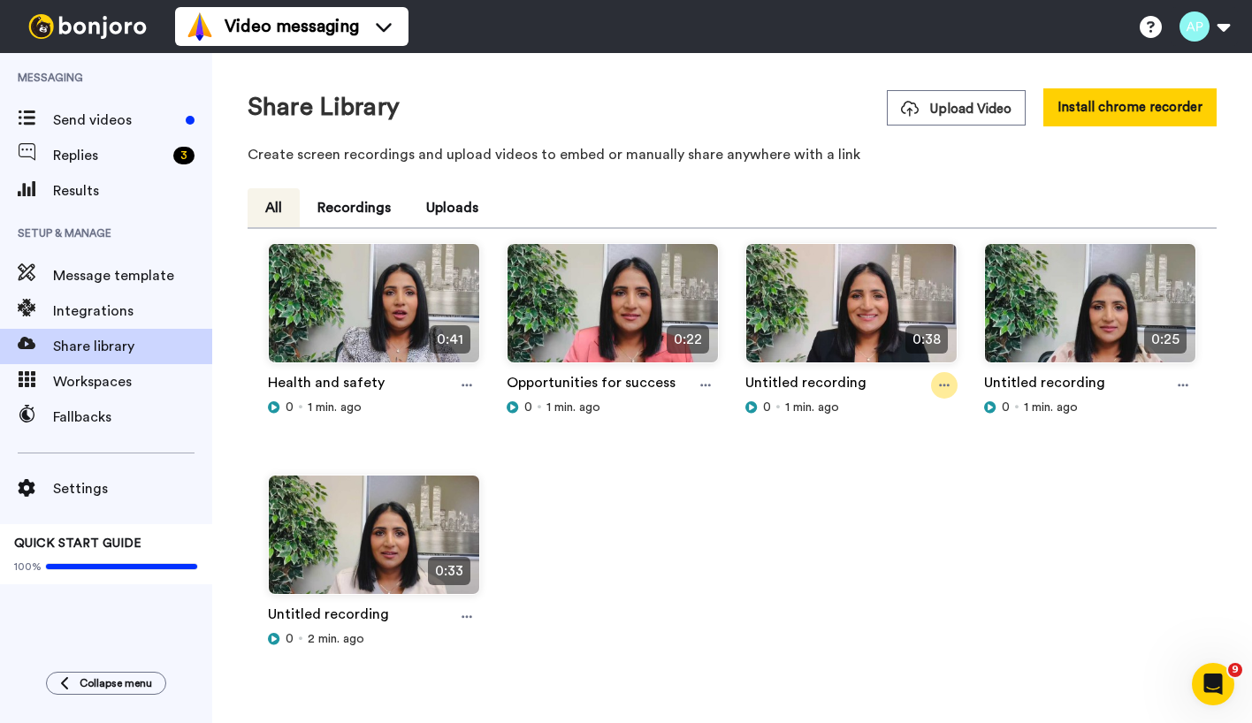
click at [939, 385] on icon at bounding box center [944, 386] width 11 height 3
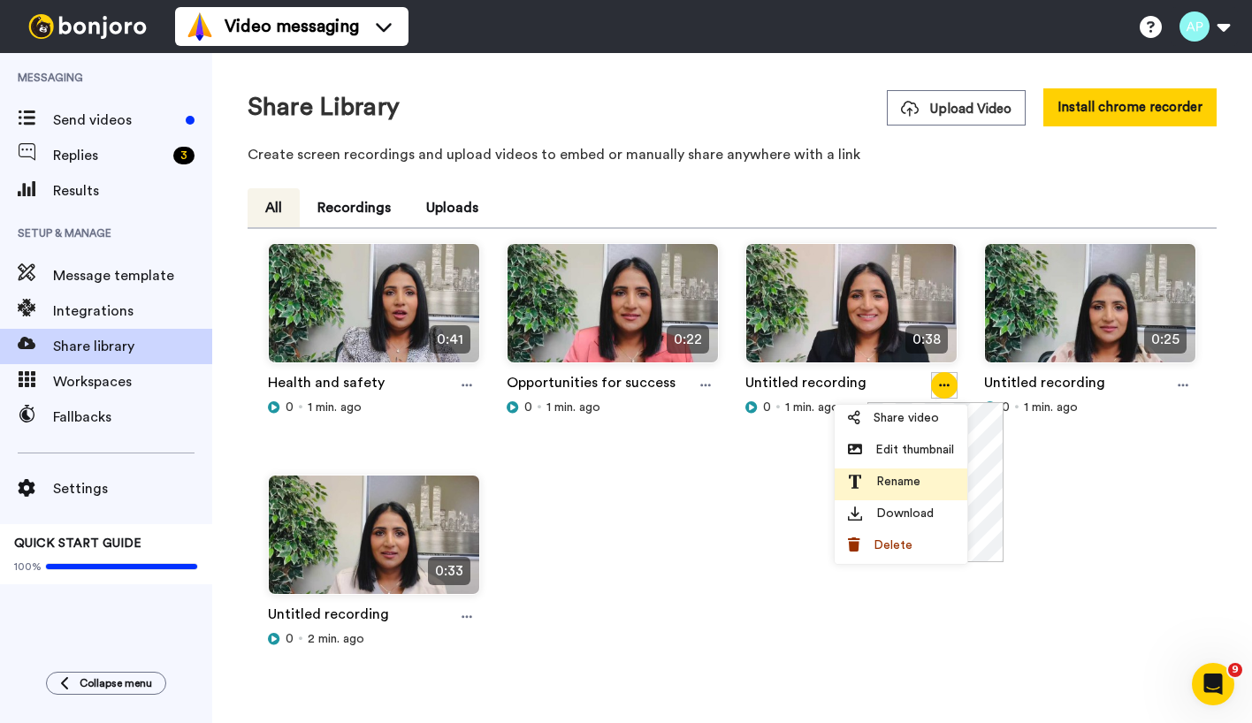
click at [882, 484] on span "Rename" at bounding box center [898, 482] width 44 height 18
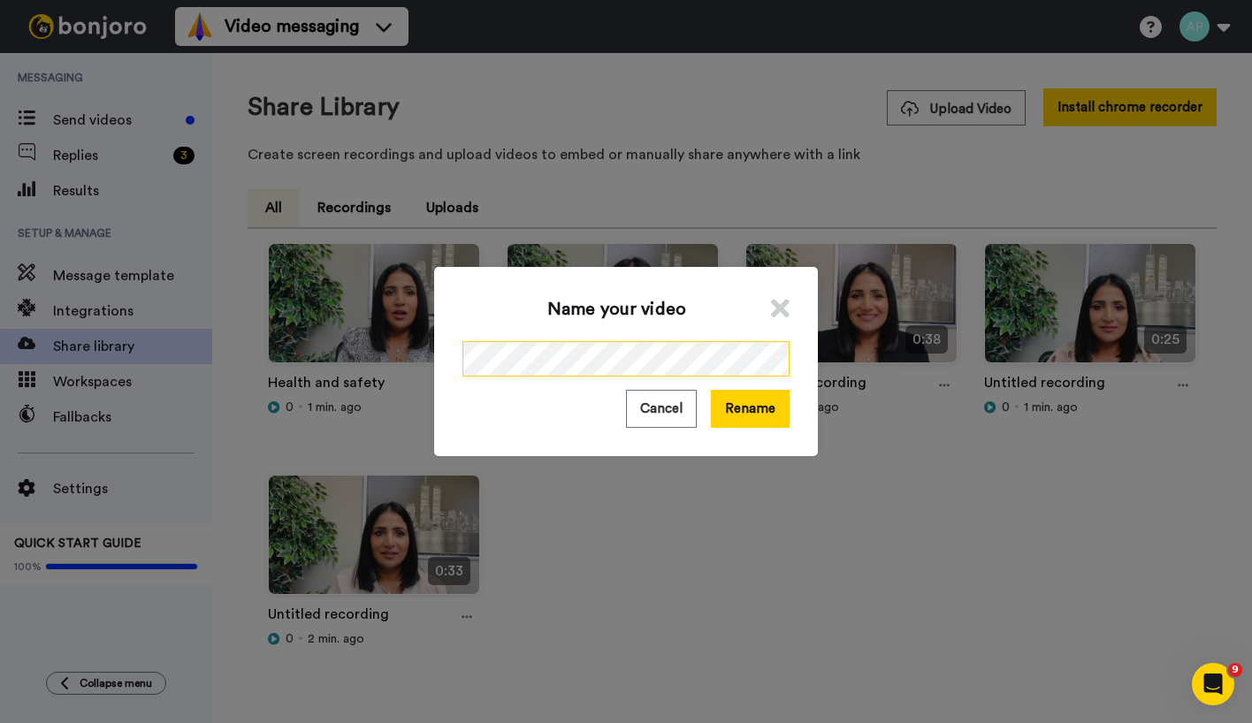
click at [111, 408] on div "Name your video Cancel Rename" at bounding box center [626, 361] width 1252 height 723
click at [748, 407] on button "Rename" at bounding box center [750, 409] width 79 height 38
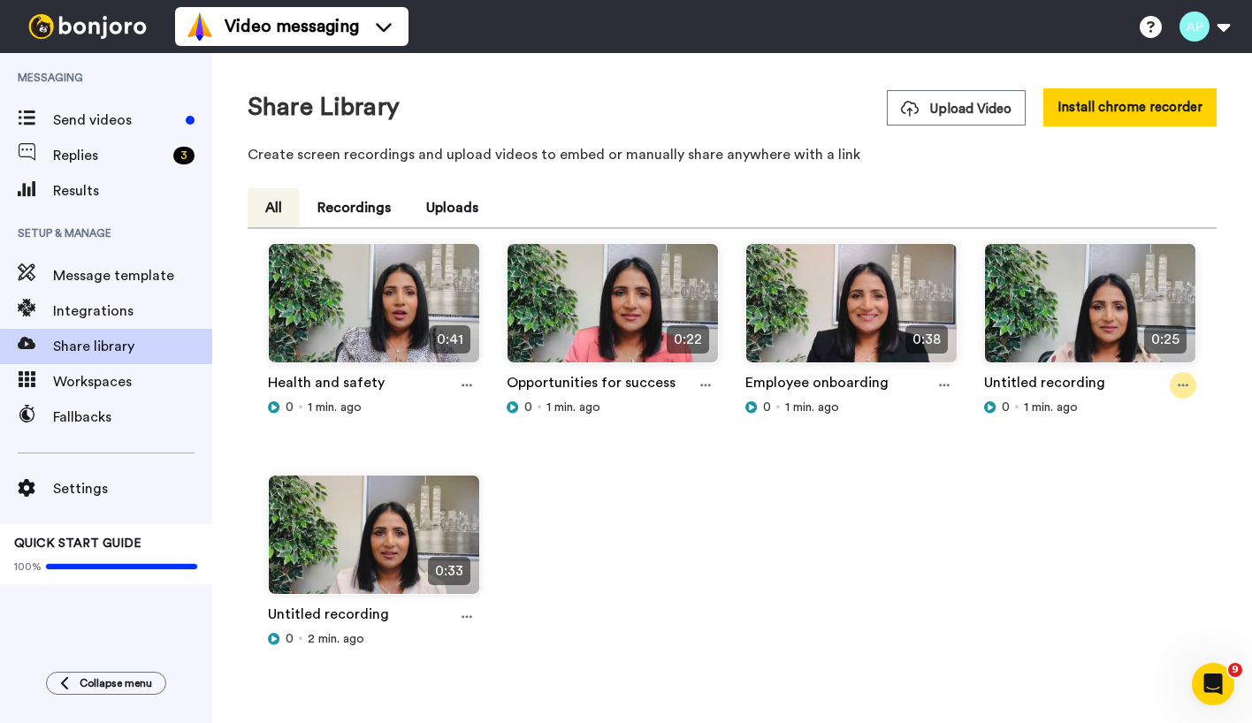
click at [1170, 386] on div at bounding box center [1183, 385] width 27 height 27
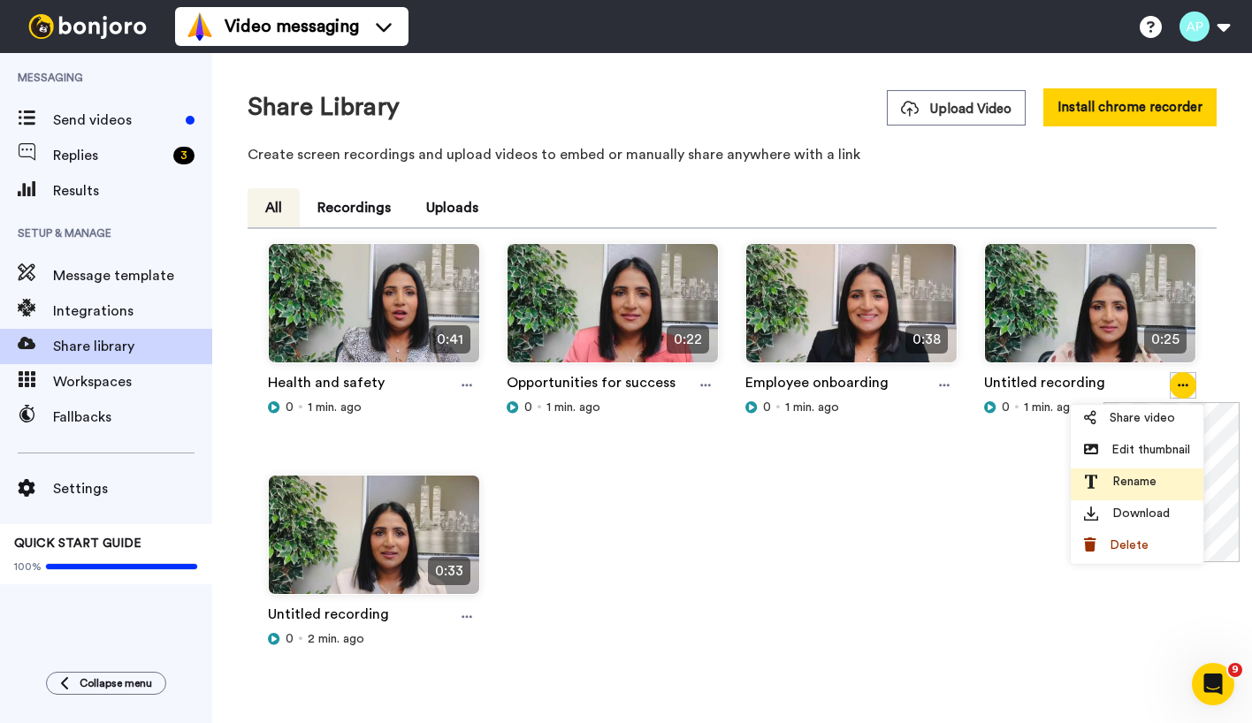
click at [1112, 485] on span "Rename" at bounding box center [1134, 482] width 44 height 18
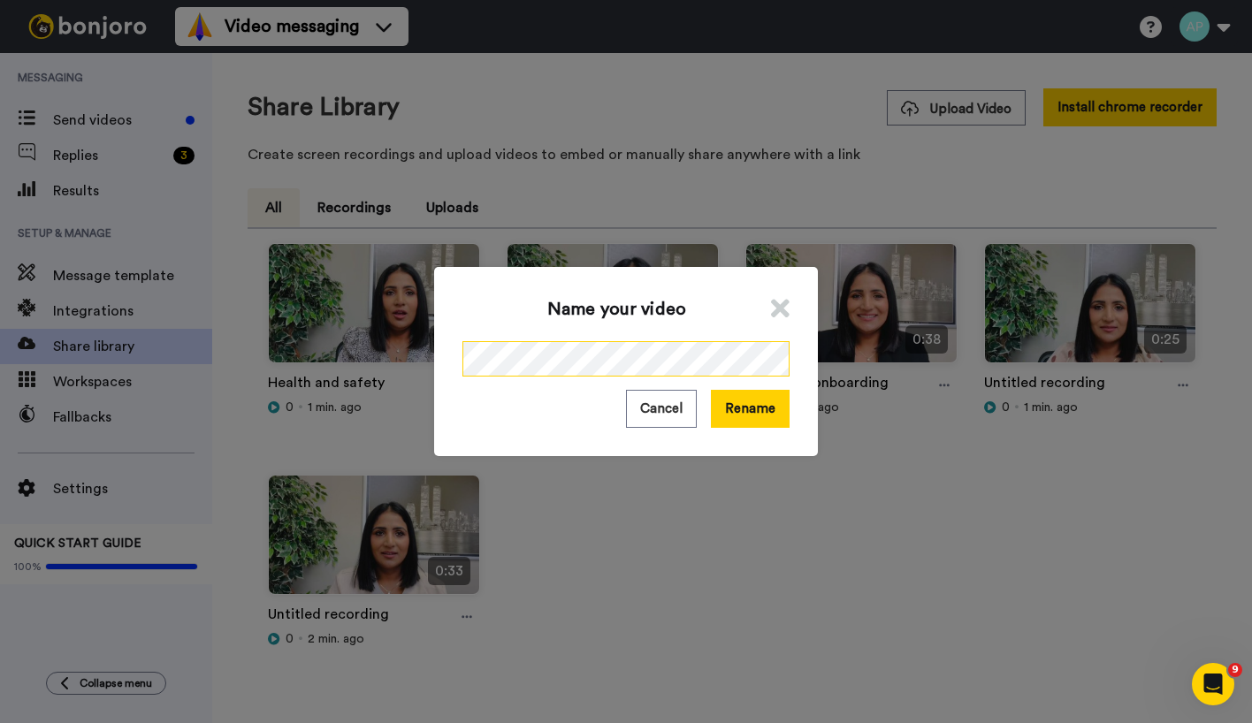
click at [359, 410] on div "Name your video Cancel Rename" at bounding box center [626, 361] width 1252 height 723
click at [748, 416] on button "Rename" at bounding box center [750, 409] width 79 height 38
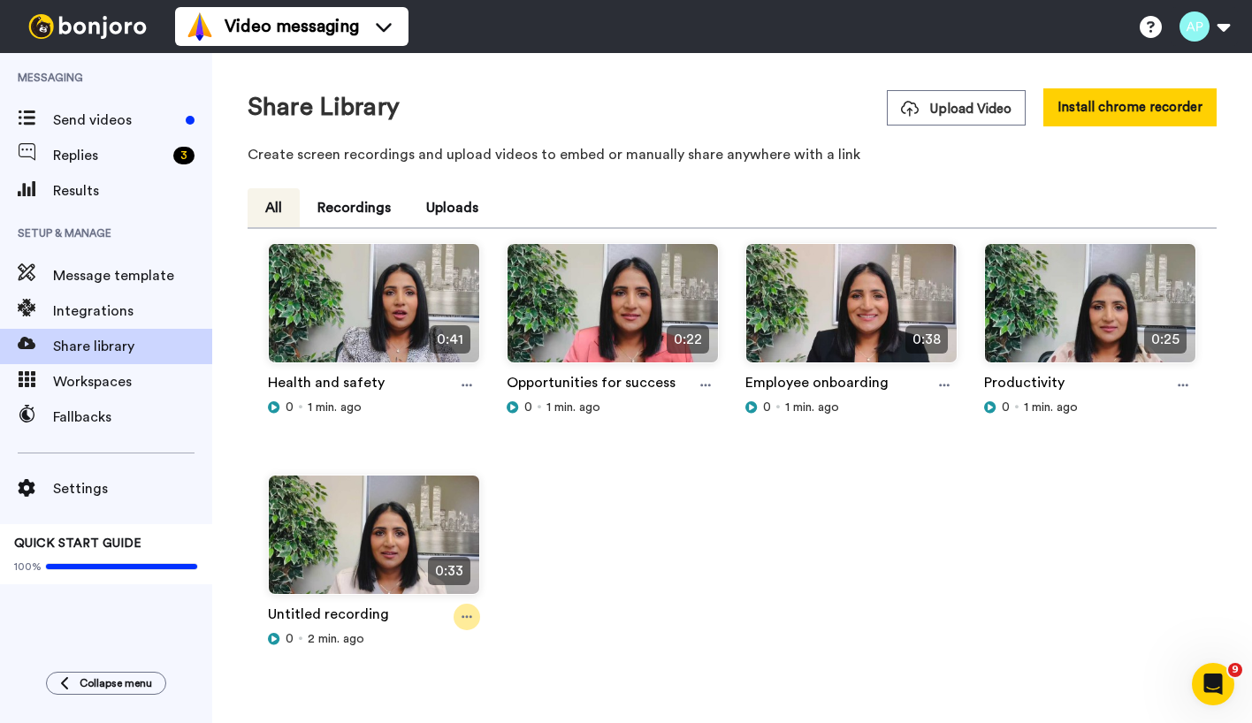
click at [462, 622] on icon at bounding box center [467, 617] width 11 height 12
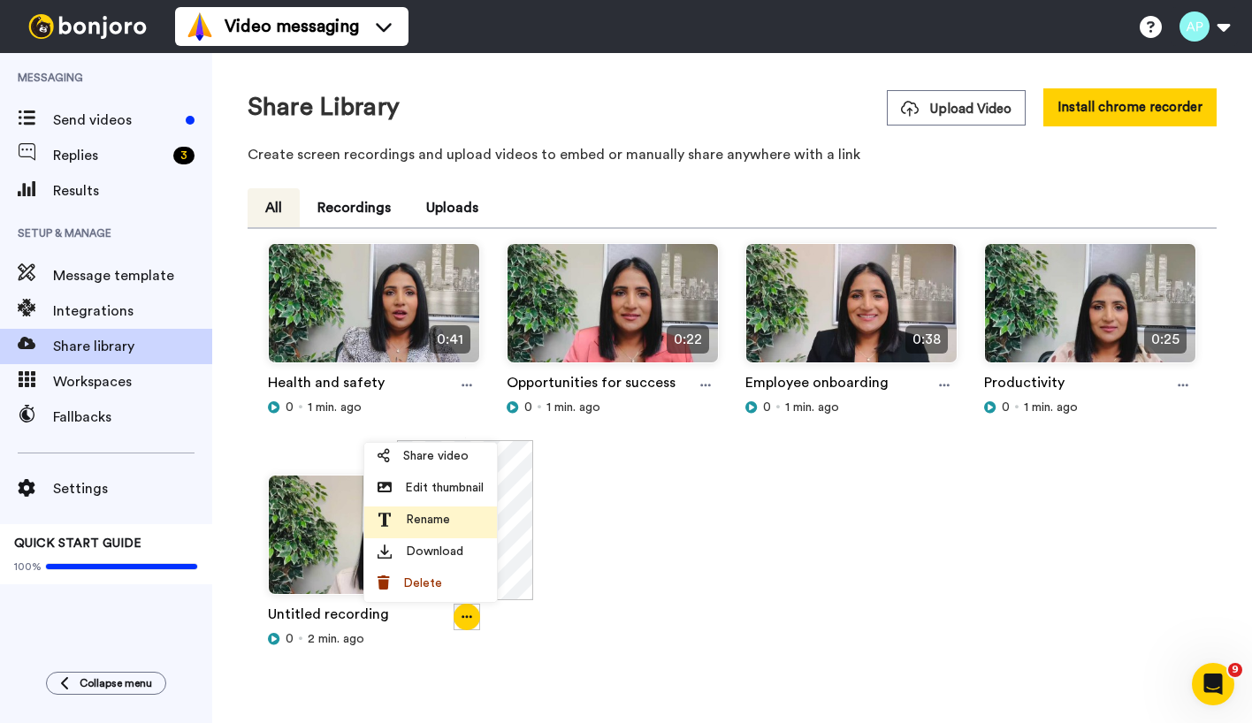
click at [420, 521] on span "Rename" at bounding box center [428, 520] width 44 height 18
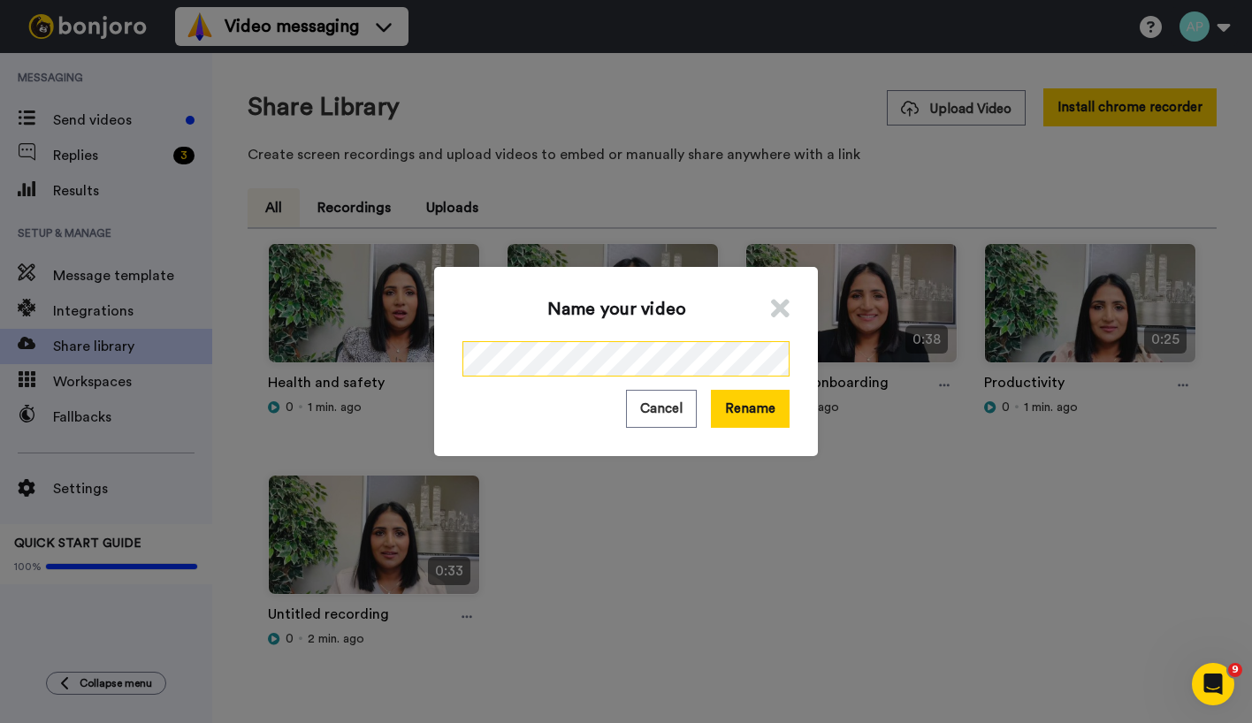
click at [394, 317] on div "Name your video Cancel Rename" at bounding box center [626, 361] width 1252 height 723
click at [730, 406] on button "Rename" at bounding box center [750, 409] width 79 height 38
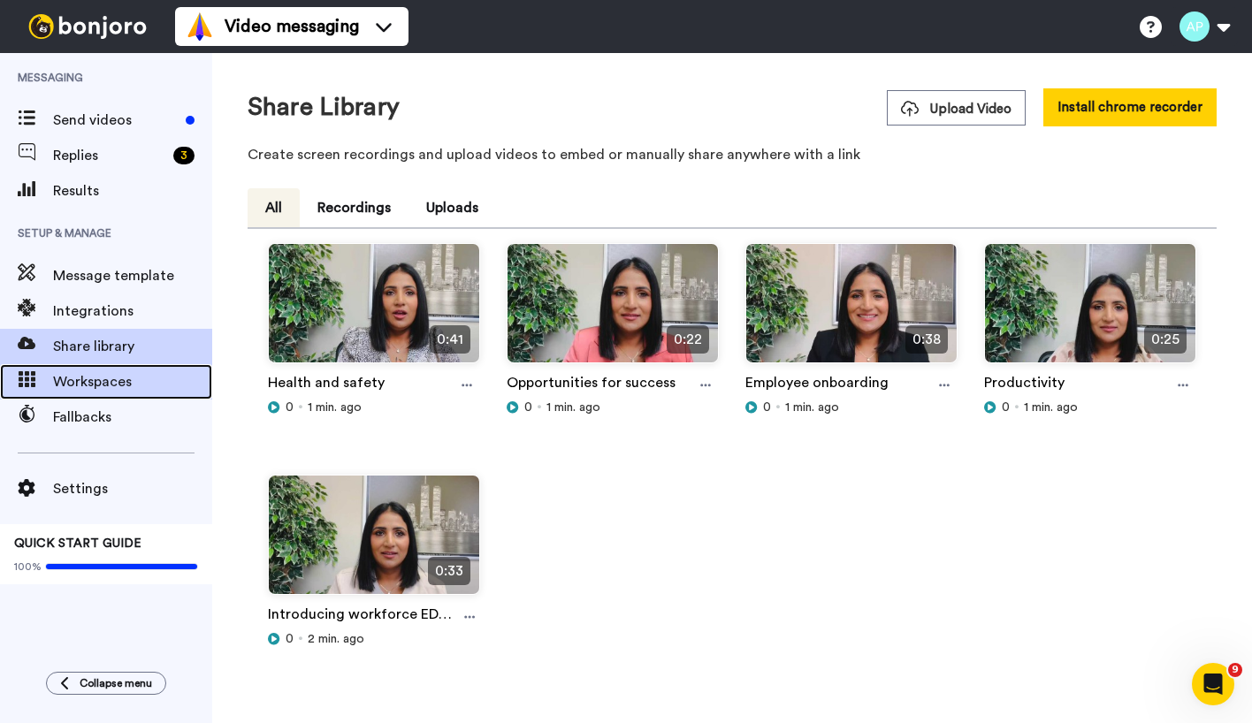
click at [64, 376] on span "Workspaces" at bounding box center [132, 381] width 159 height 21
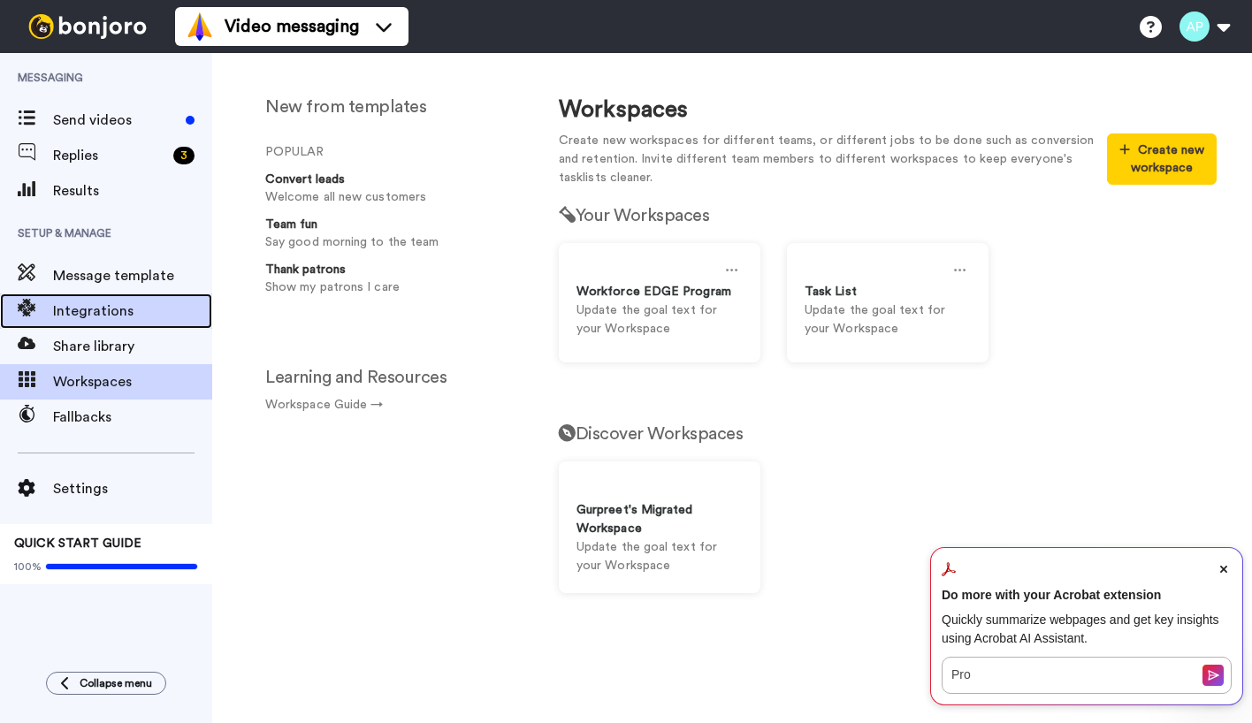
click at [87, 314] on span "Integrations" at bounding box center [132, 311] width 159 height 21
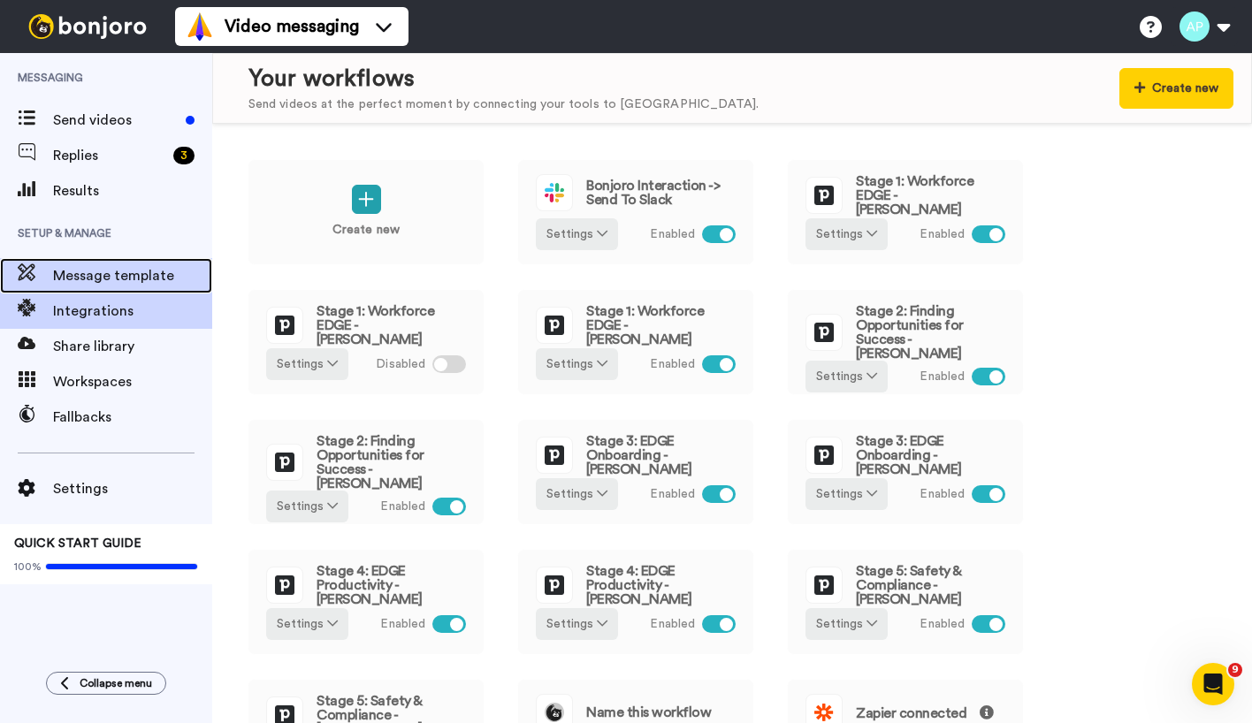
click at [95, 274] on span "Message template" at bounding box center [132, 275] width 159 height 21
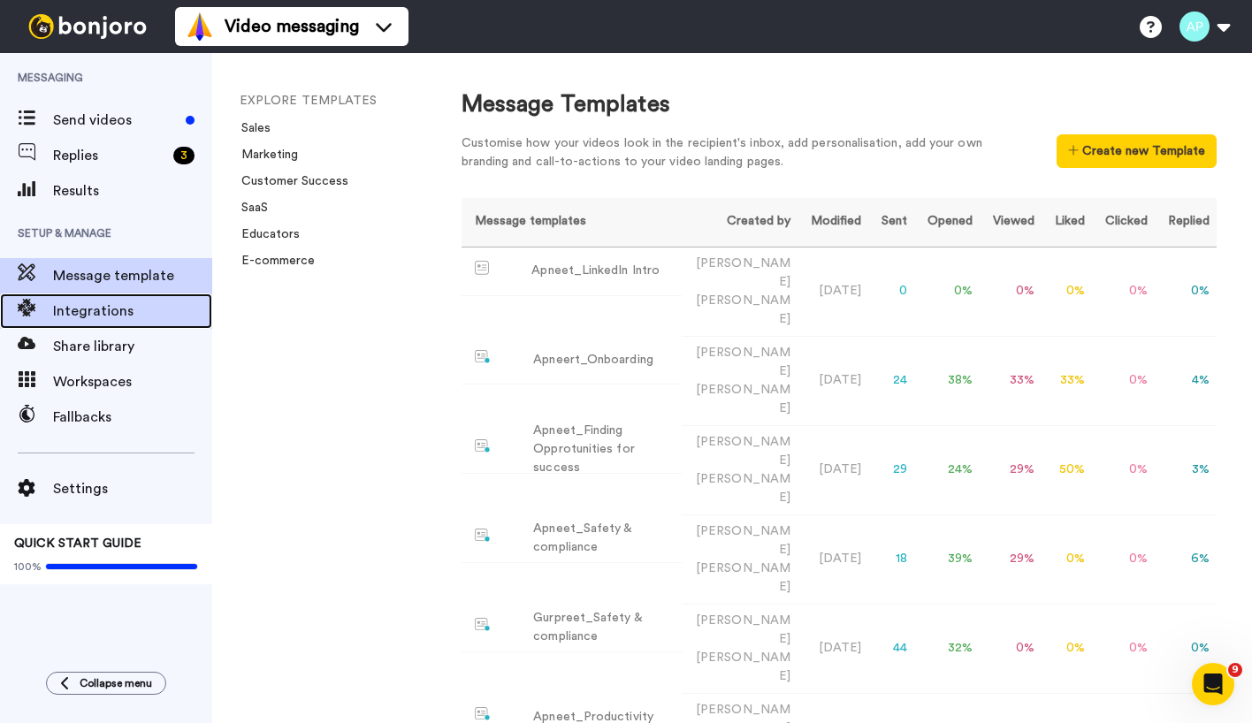
click at [85, 307] on span "Integrations" at bounding box center [132, 311] width 159 height 21
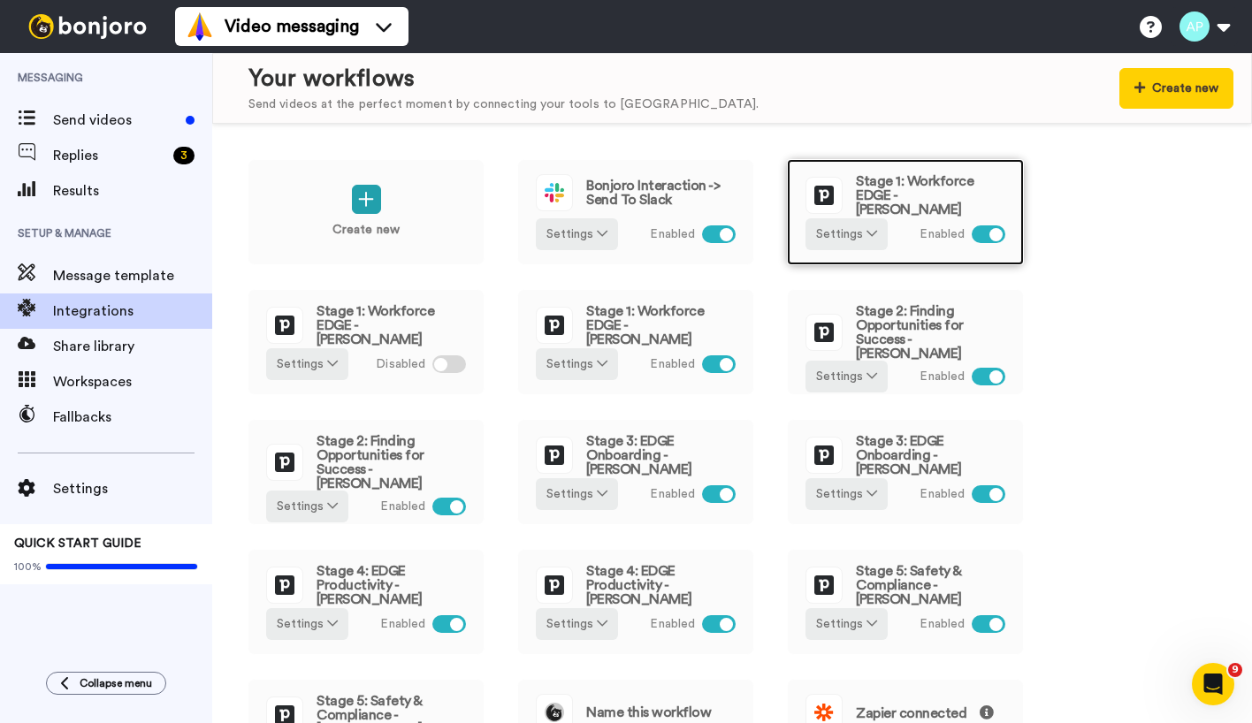
click at [911, 183] on span "Stage 1: Workforce EDGE - [PERSON_NAME]" at bounding box center [930, 195] width 149 height 42
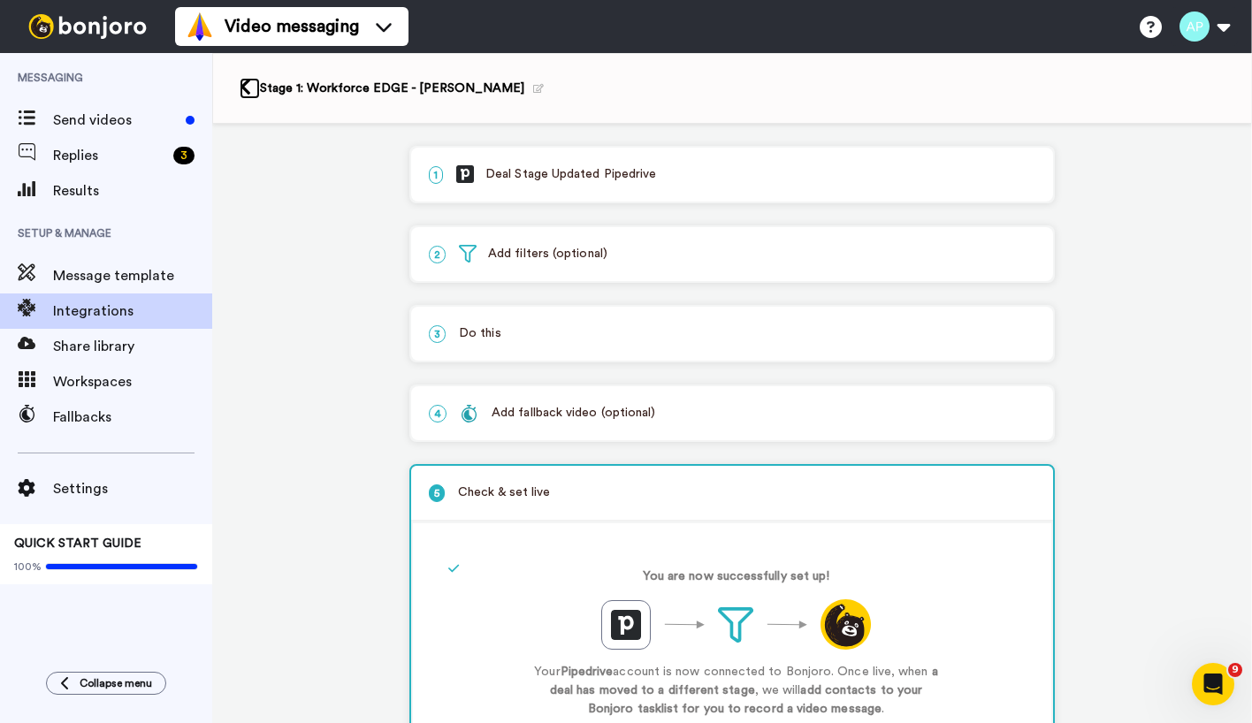
click at [246, 84] on icon at bounding box center [245, 87] width 11 height 19
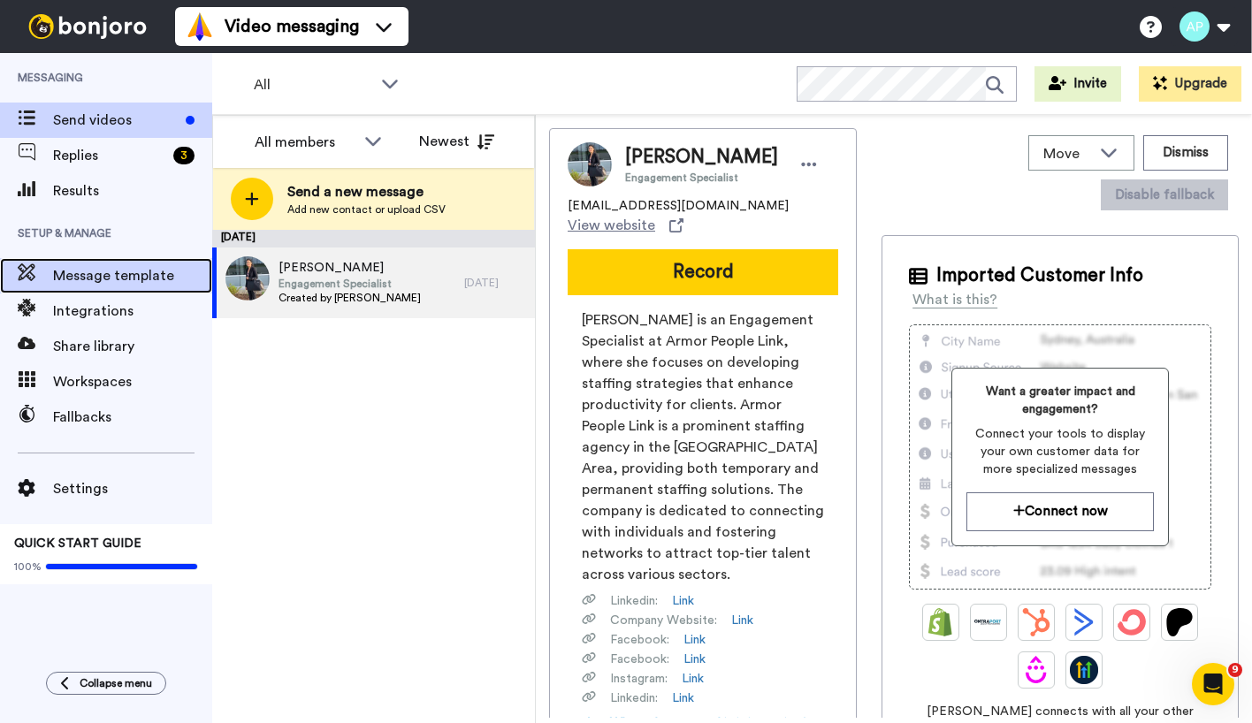
click at [90, 280] on span "Message template" at bounding box center [132, 275] width 159 height 21
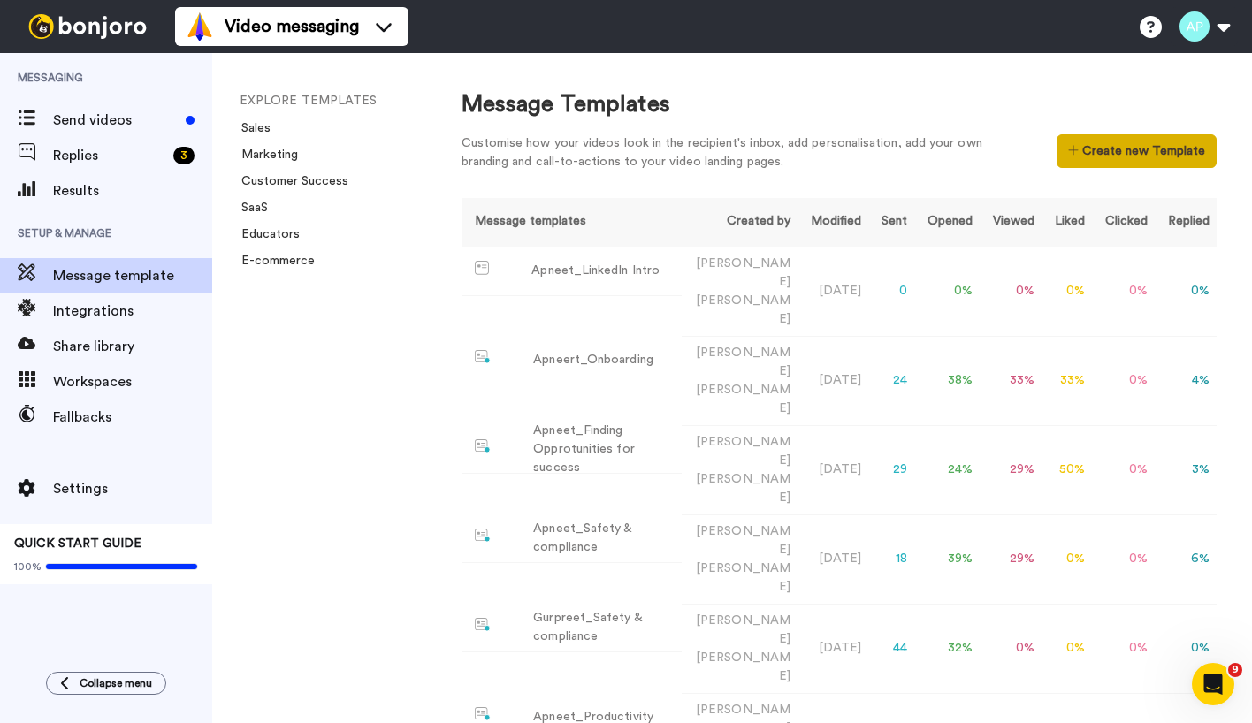
click at [1068, 156] on icon at bounding box center [1073, 150] width 11 height 12
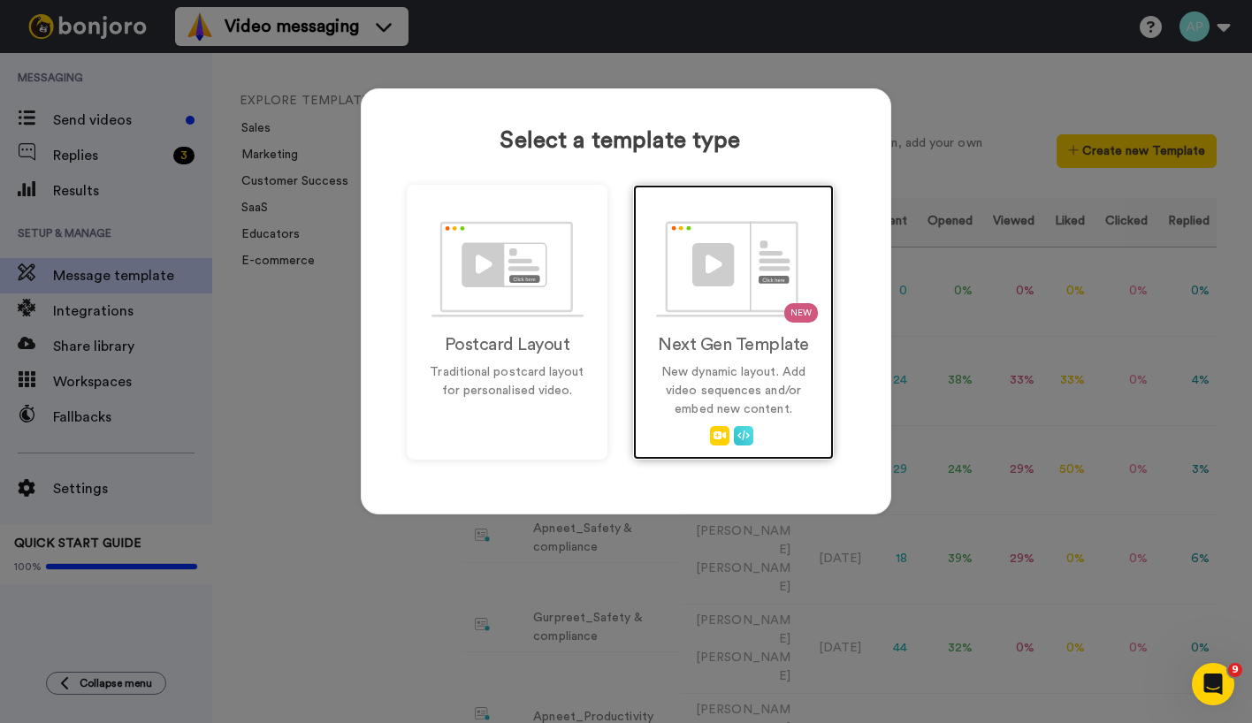
click at [710, 291] on img at bounding box center [734, 269] width 156 height 96
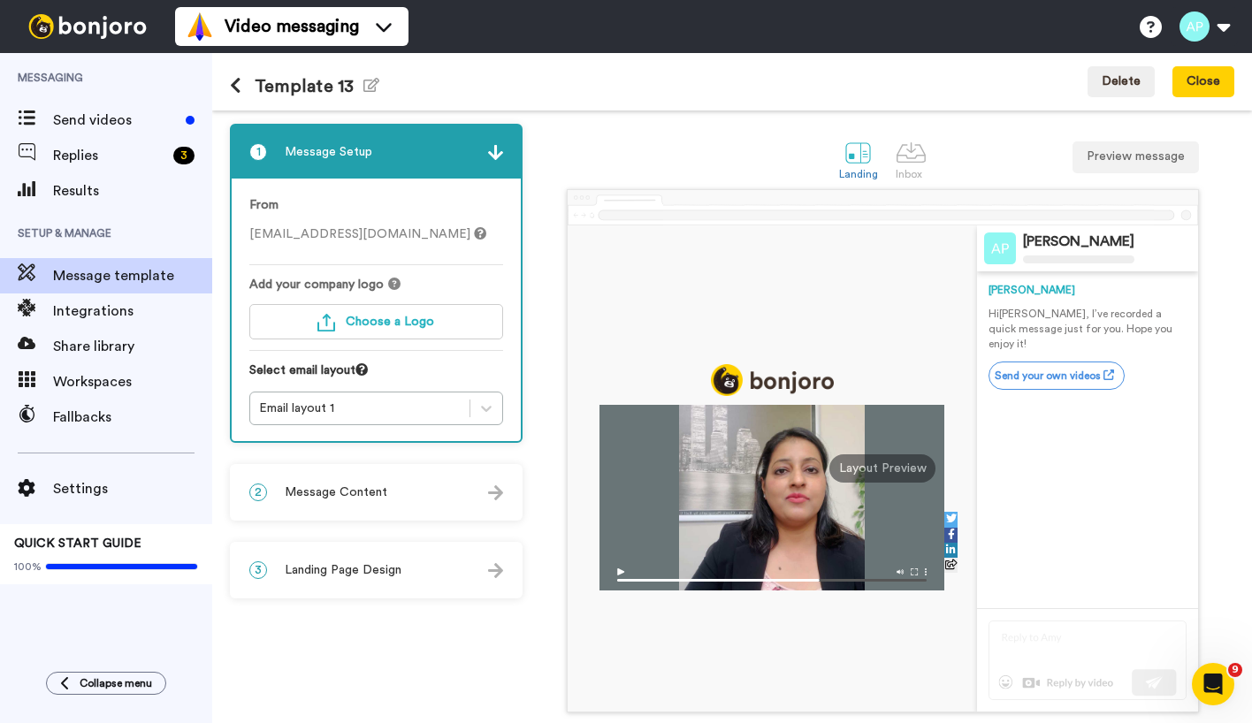
click at [605, 576] on img at bounding box center [772, 575] width 345 height 31
click at [610, 572] on img at bounding box center [772, 575] width 345 height 31
click at [354, 507] on div "2 Message Content" at bounding box center [376, 492] width 289 height 53
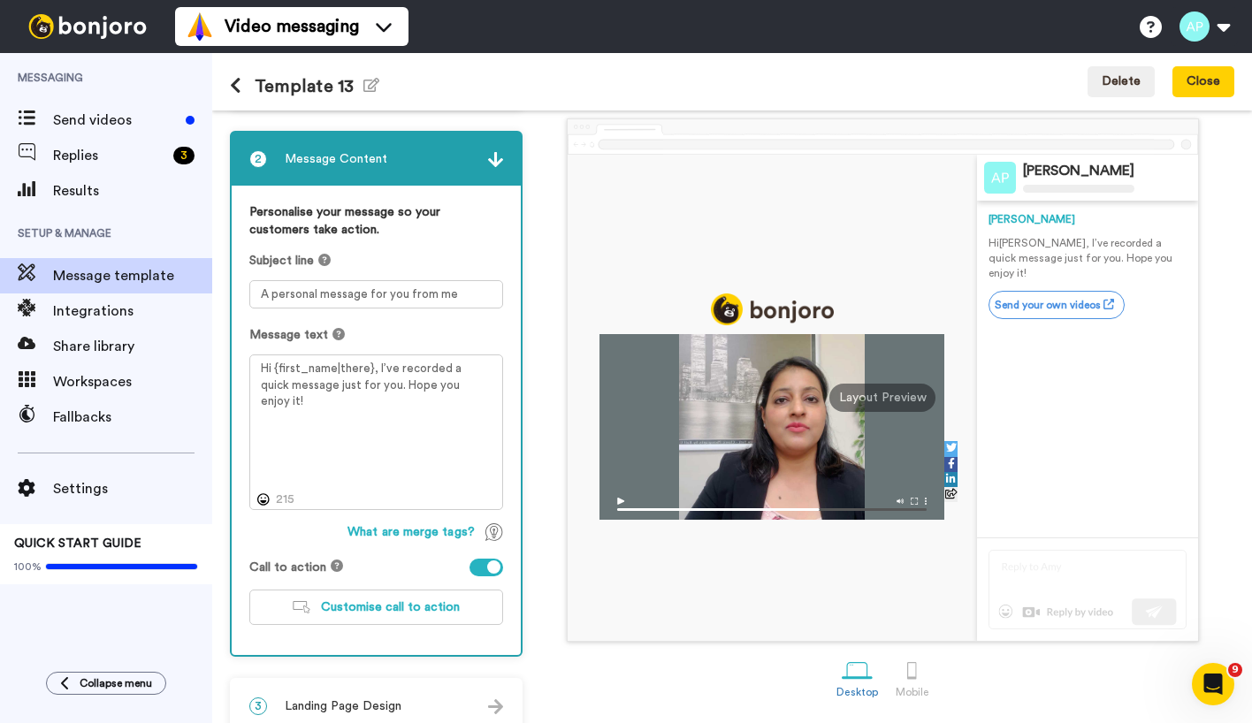
scroll to position [95, 0]
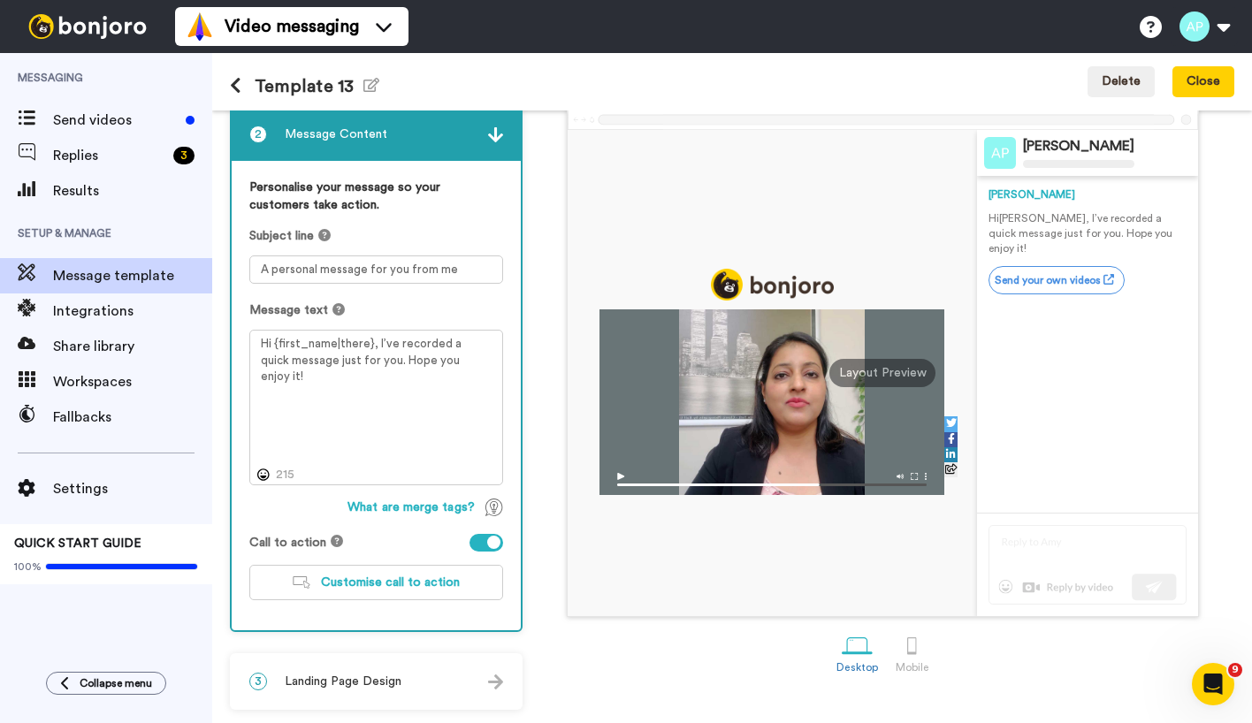
click at [237, 86] on icon at bounding box center [235, 86] width 11 height 18
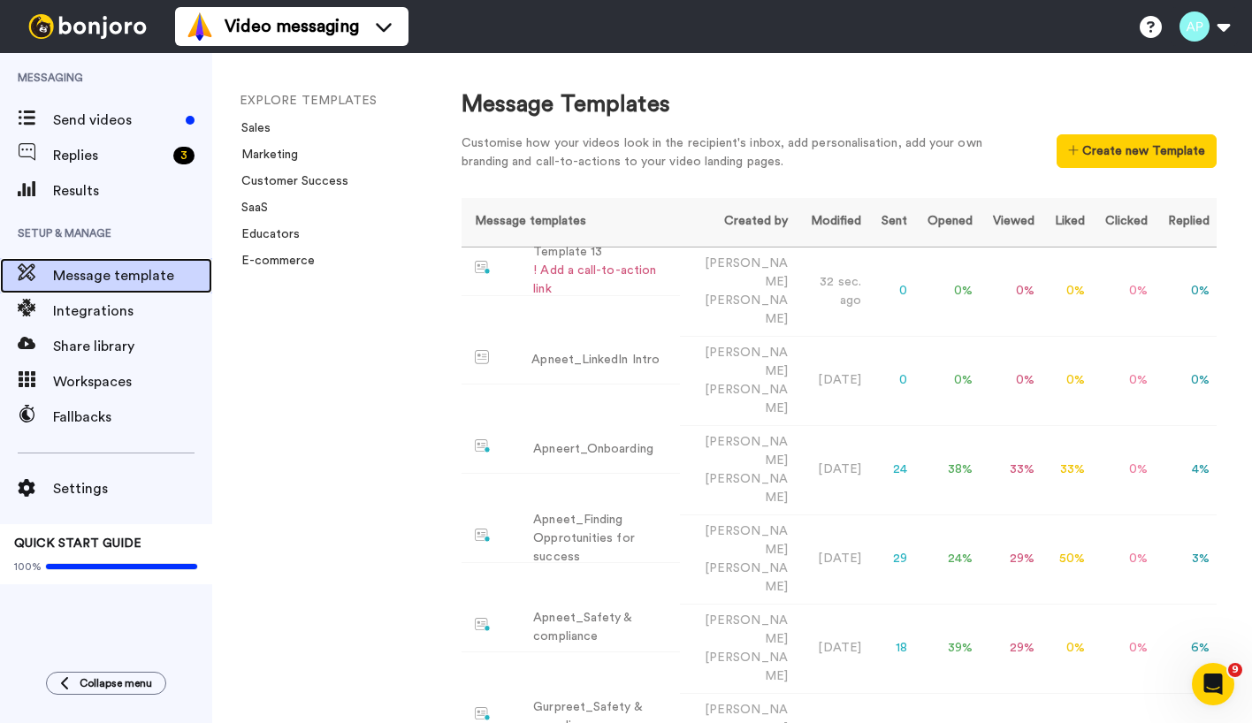
click at [87, 280] on span "Message template" at bounding box center [132, 275] width 159 height 21
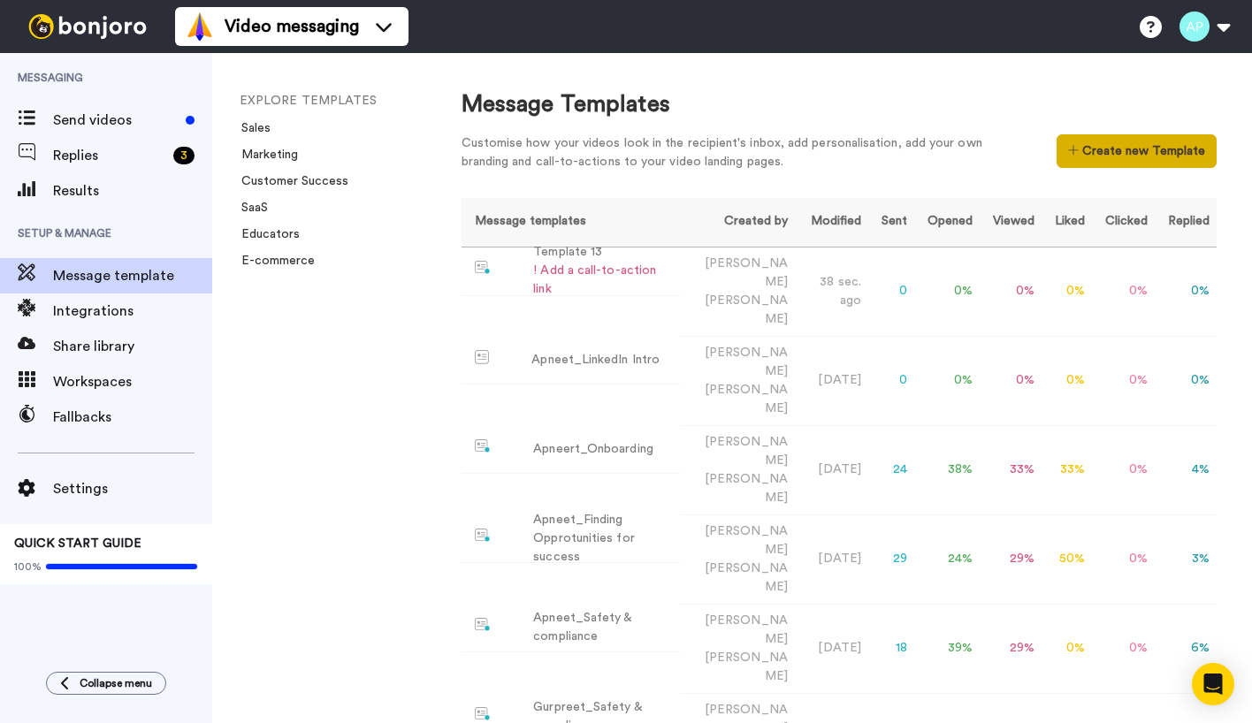
click at [1068, 149] on icon at bounding box center [1073, 150] width 11 height 12
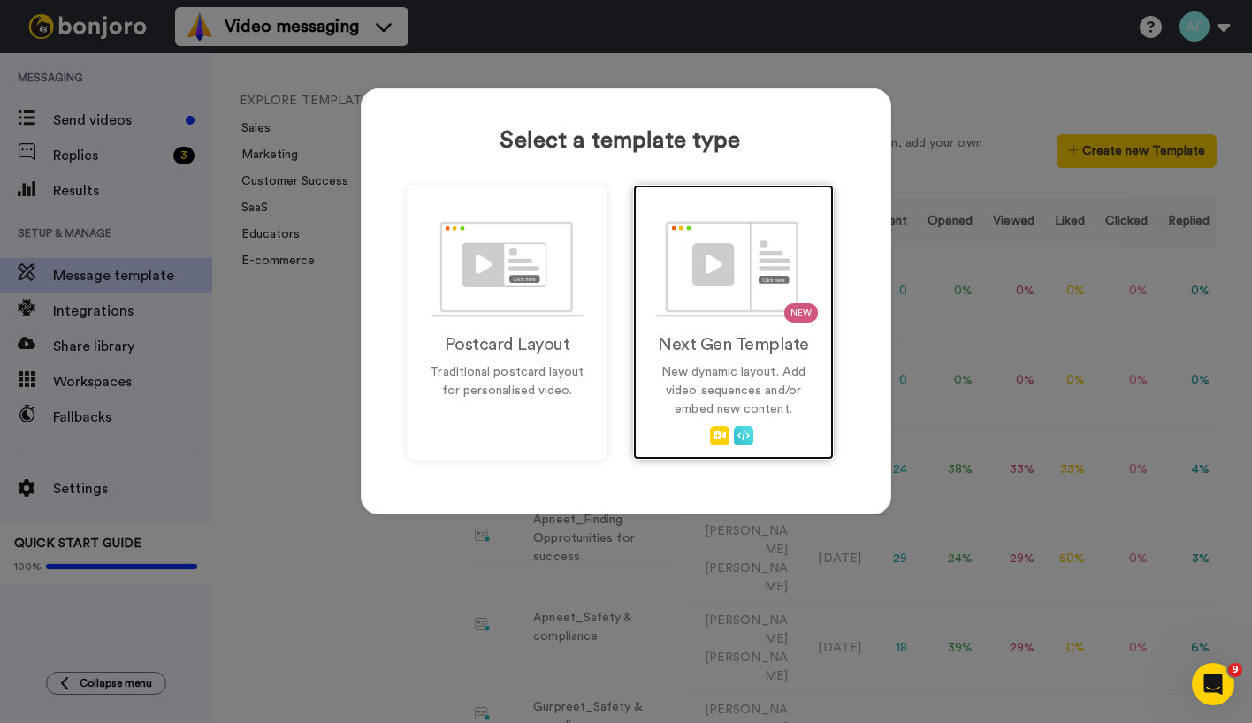
click at [725, 282] on img at bounding box center [734, 269] width 156 height 96
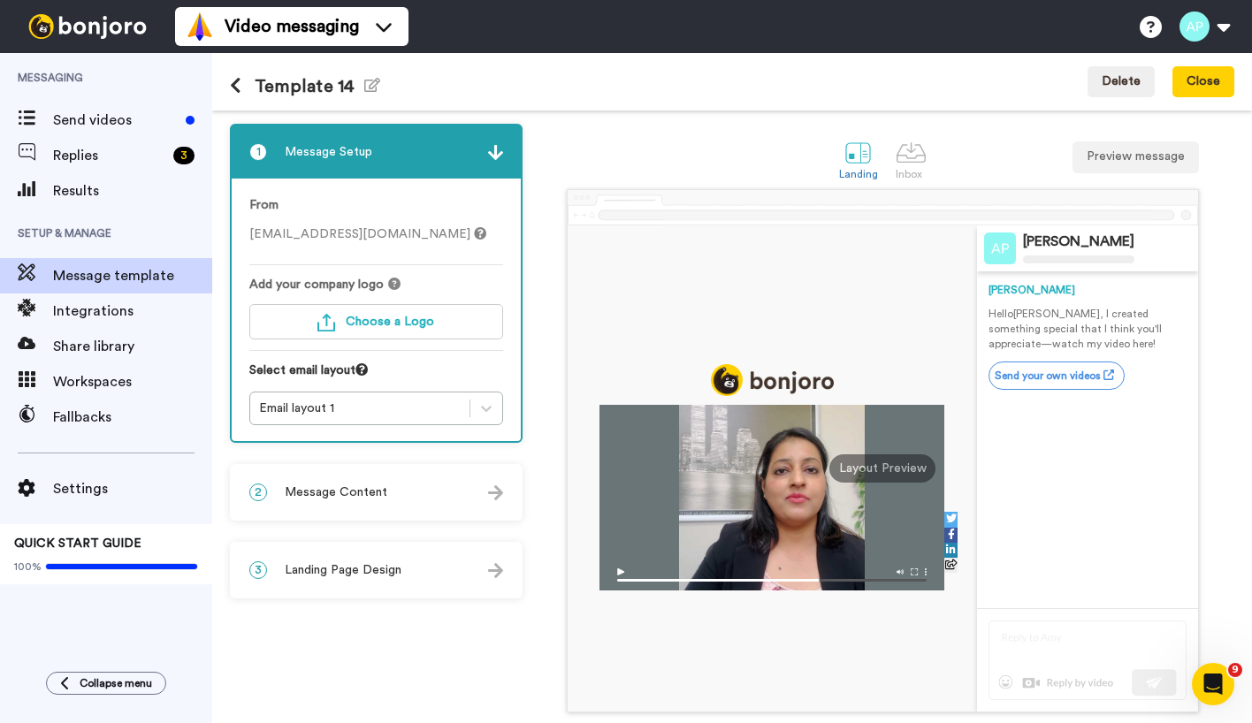
scroll to position [68, 0]
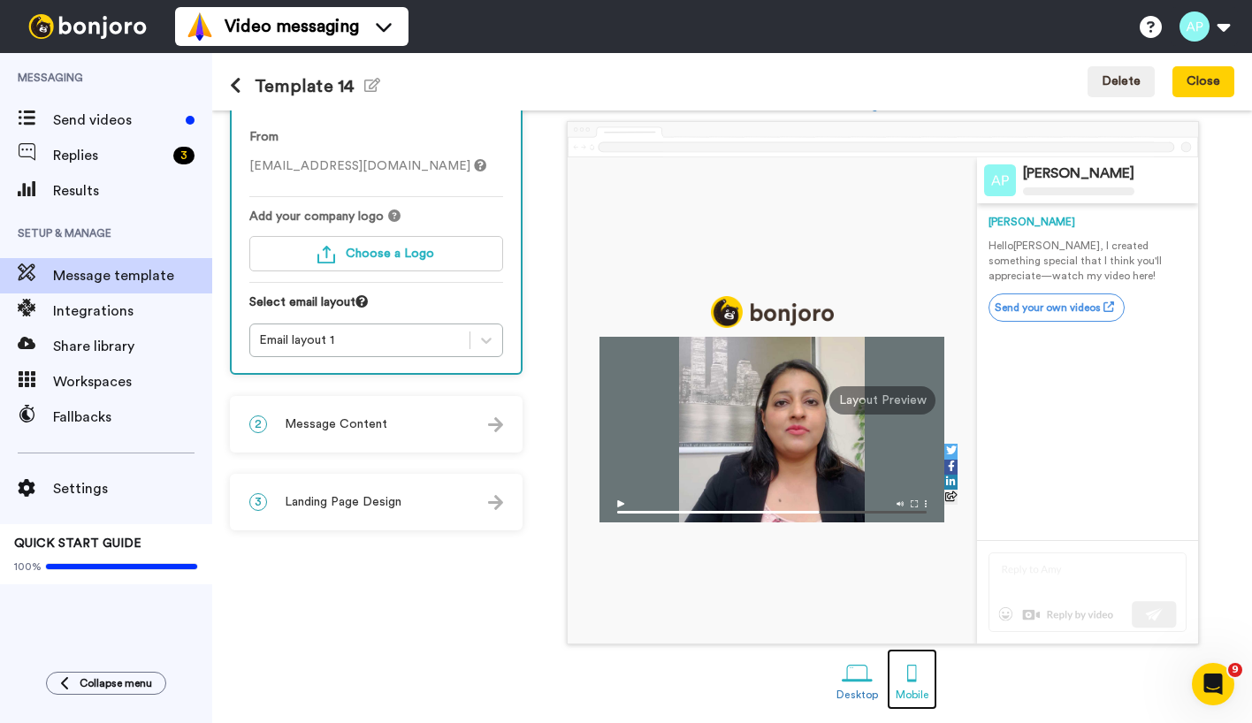
click at [900, 676] on div at bounding box center [912, 673] width 31 height 31
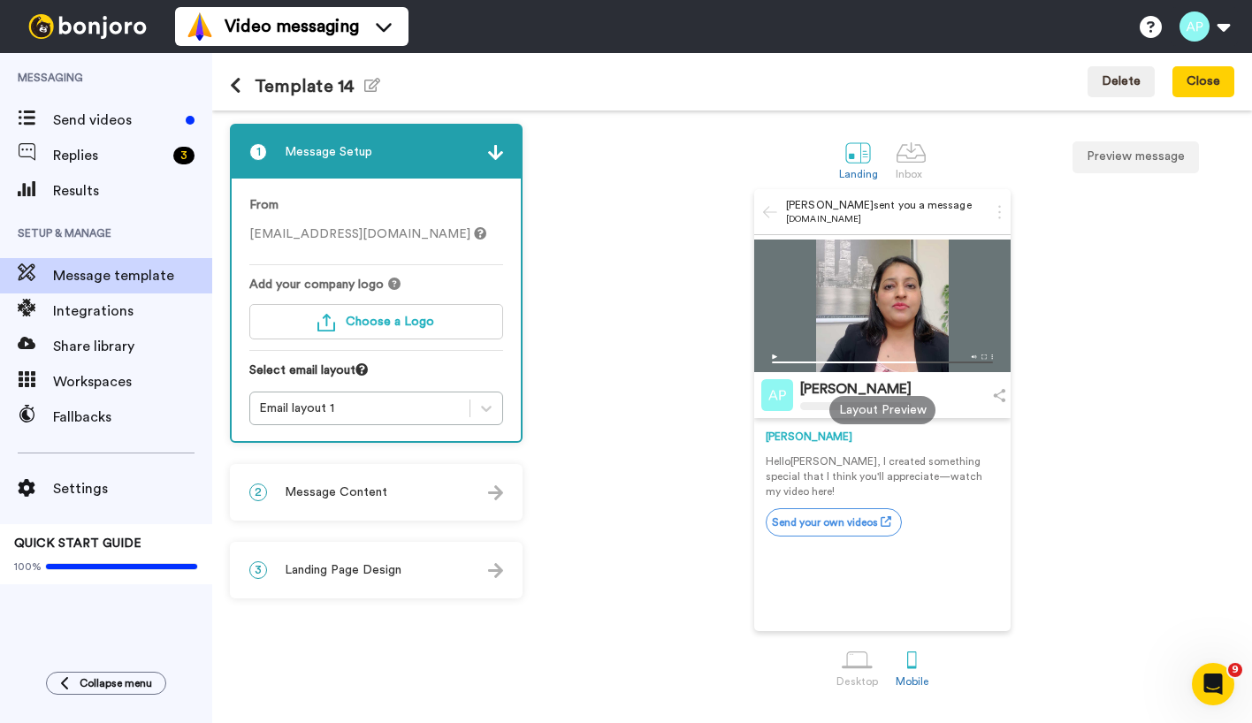
click at [234, 80] on icon at bounding box center [235, 86] width 11 height 18
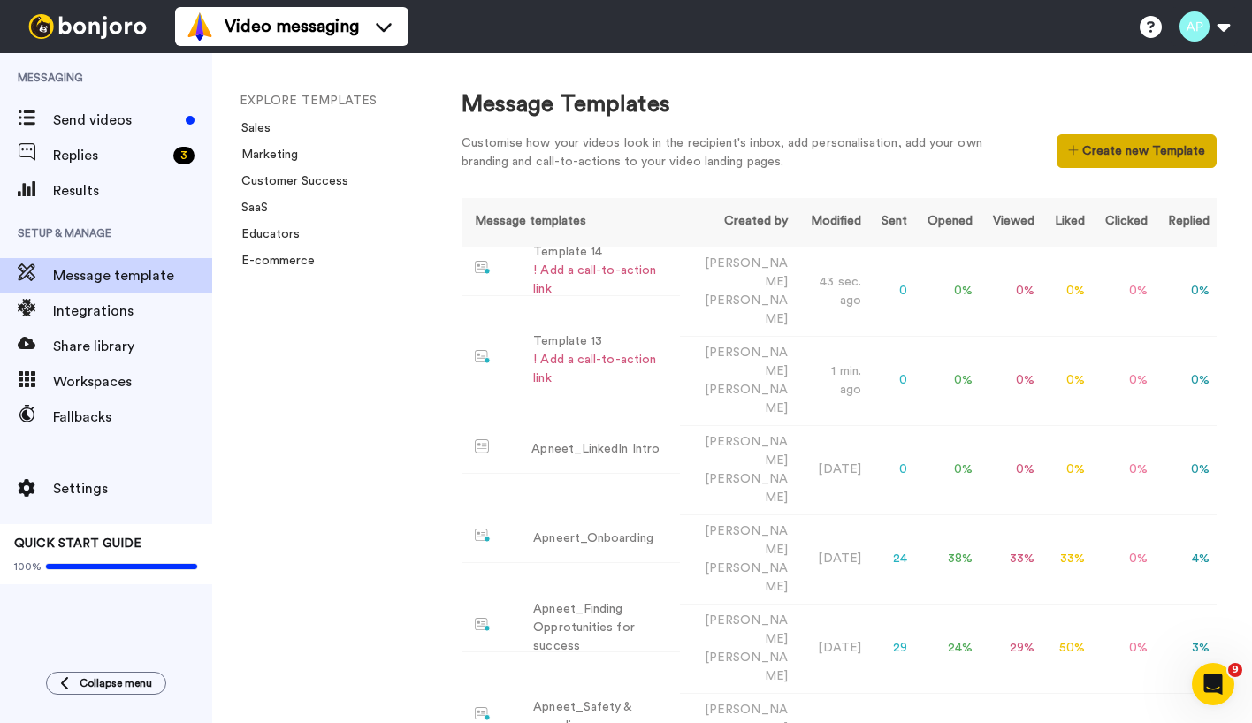
click at [1082, 157] on button "Create new Template" at bounding box center [1137, 151] width 160 height 34
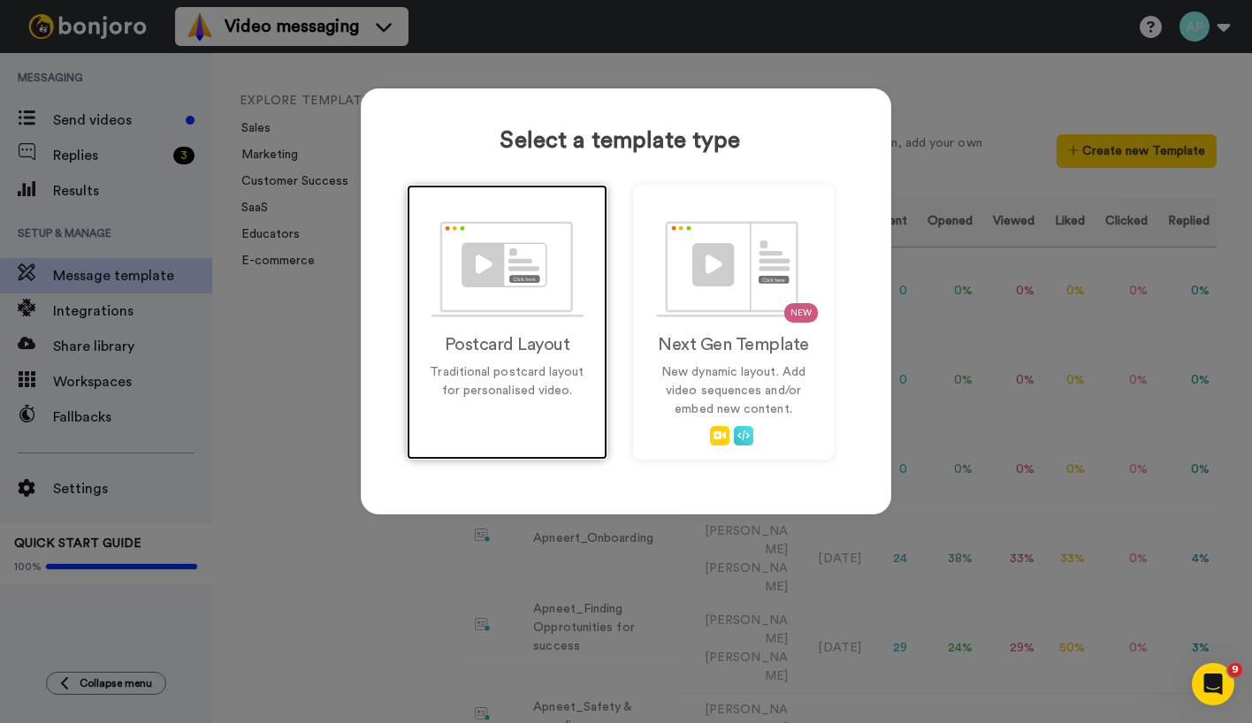
click at [476, 267] on img at bounding box center [508, 269] width 152 height 96
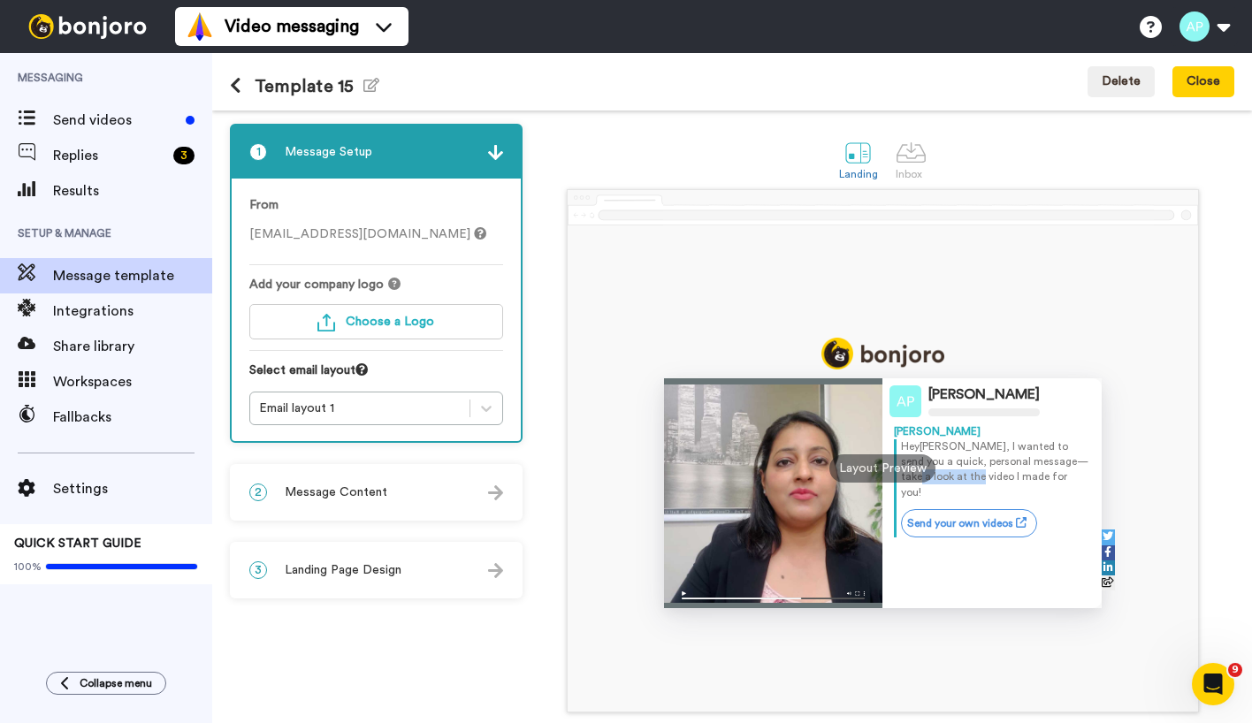
drag, startPoint x: 1008, startPoint y: 457, endPoint x: 1081, endPoint y: 455, distance: 72.5
click at [1081, 455] on p "Hey Tom , I wanted to send you a quick, personal message—take a look at the vid…" at bounding box center [995, 469] width 189 height 61
